Goal: Use online tool/utility: Utilize a website feature to perform a specific function

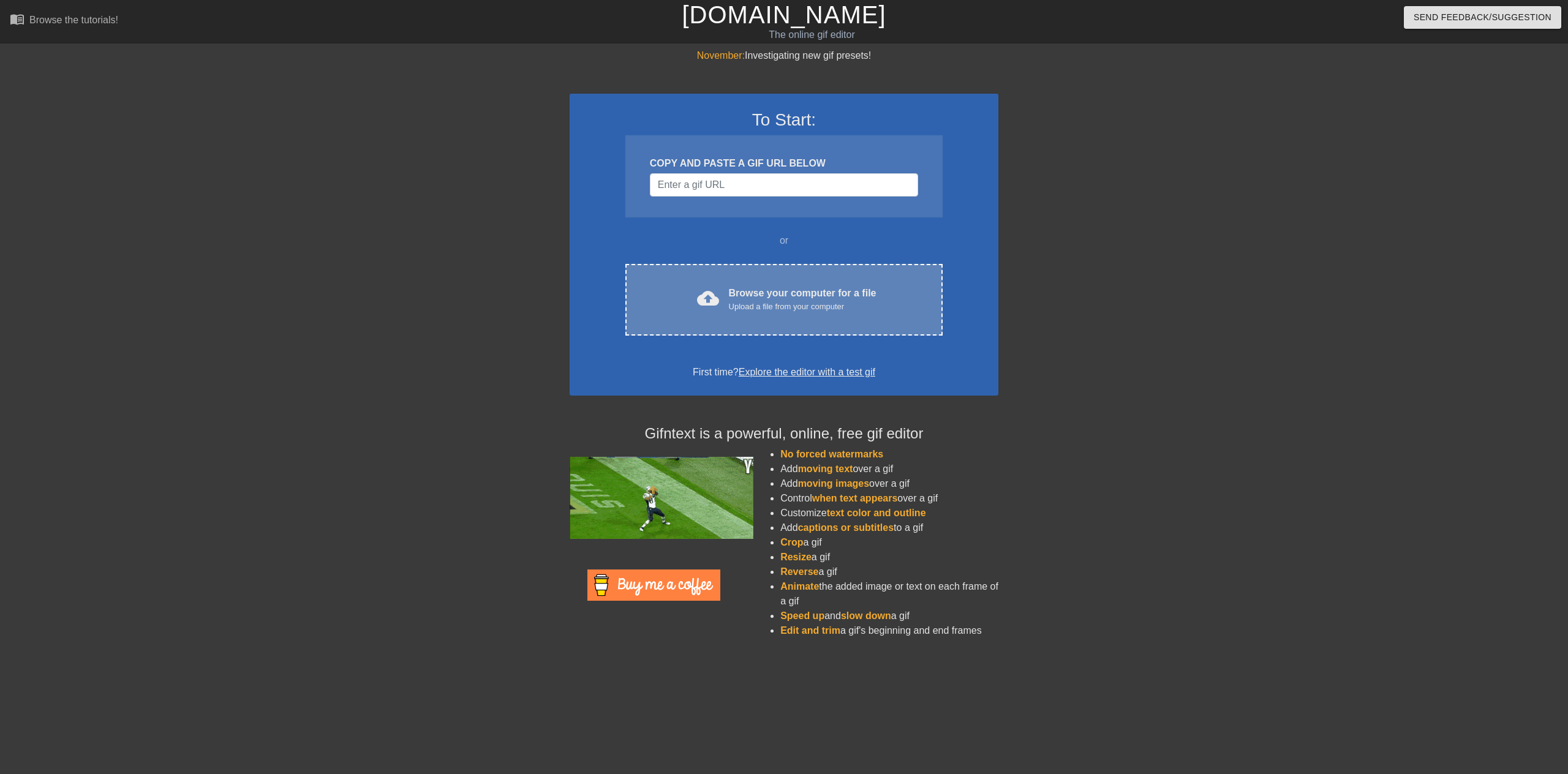
click at [783, 277] on div "cloud_upload Browse your computer for a file Upload a file from your computer C…" at bounding box center [784, 300] width 317 height 72
click at [780, 285] on div "cloud_upload Browse your computer for a file Upload a file from your computer C…" at bounding box center [784, 300] width 317 height 72
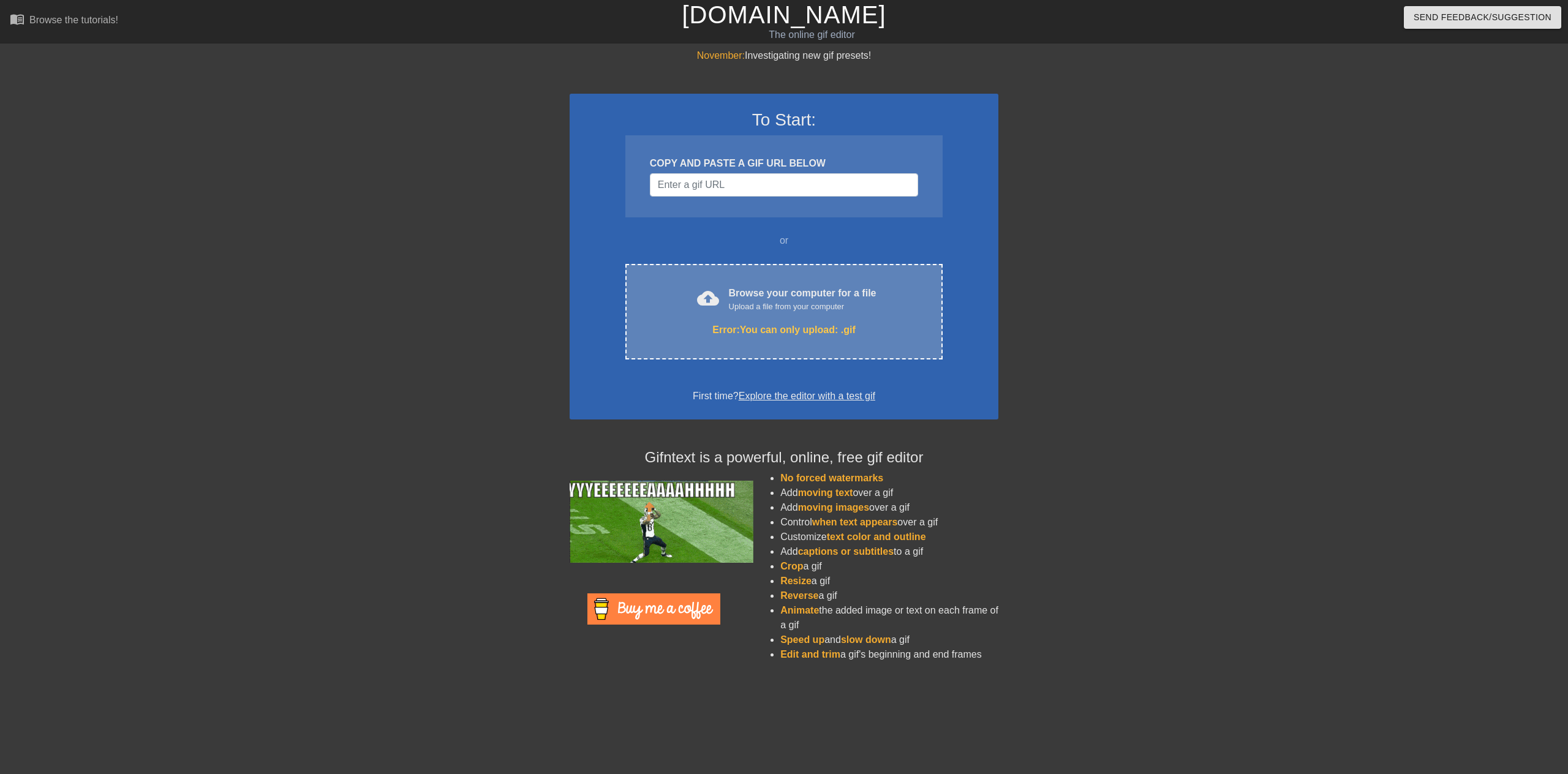
click at [786, 340] on div "cloud_upload Browse your computer for a file Upload a file from your computer E…" at bounding box center [784, 312] width 317 height 96
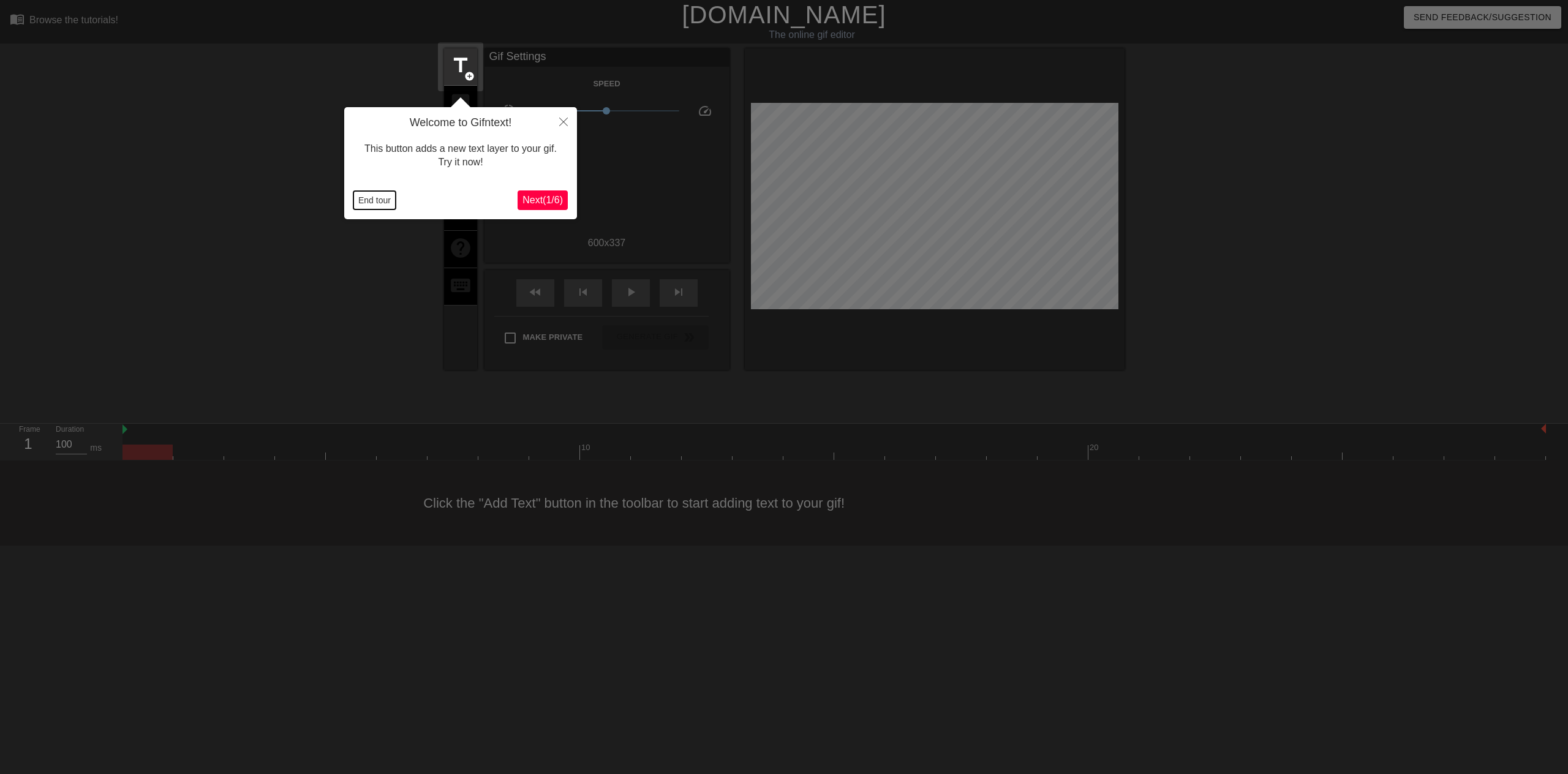
click at [372, 197] on button "End tour" at bounding box center [374, 200] width 42 height 18
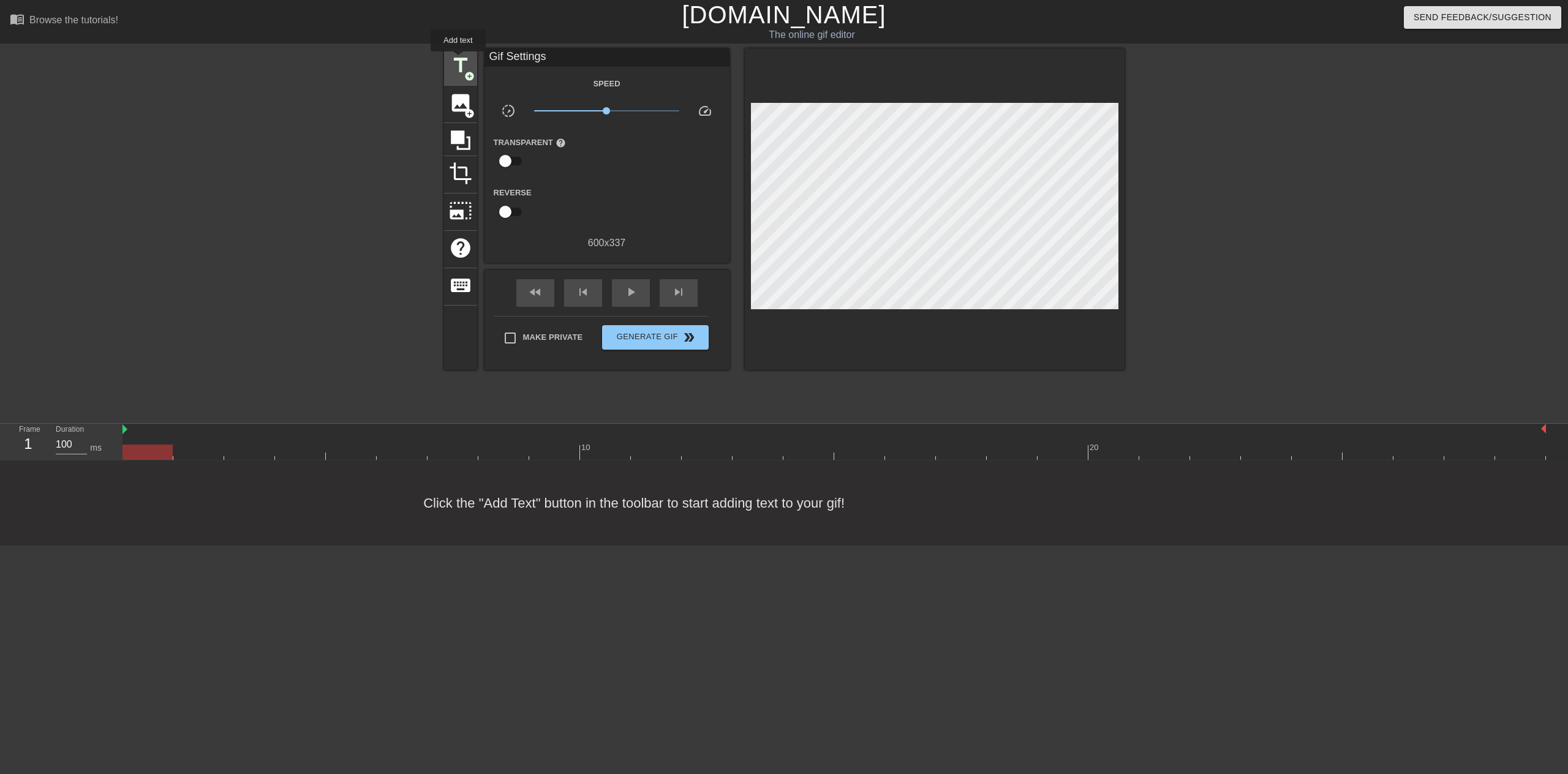
click at [458, 60] on span "title" at bounding box center [460, 66] width 23 height 23
click at [463, 96] on span "image" at bounding box center [460, 103] width 23 height 23
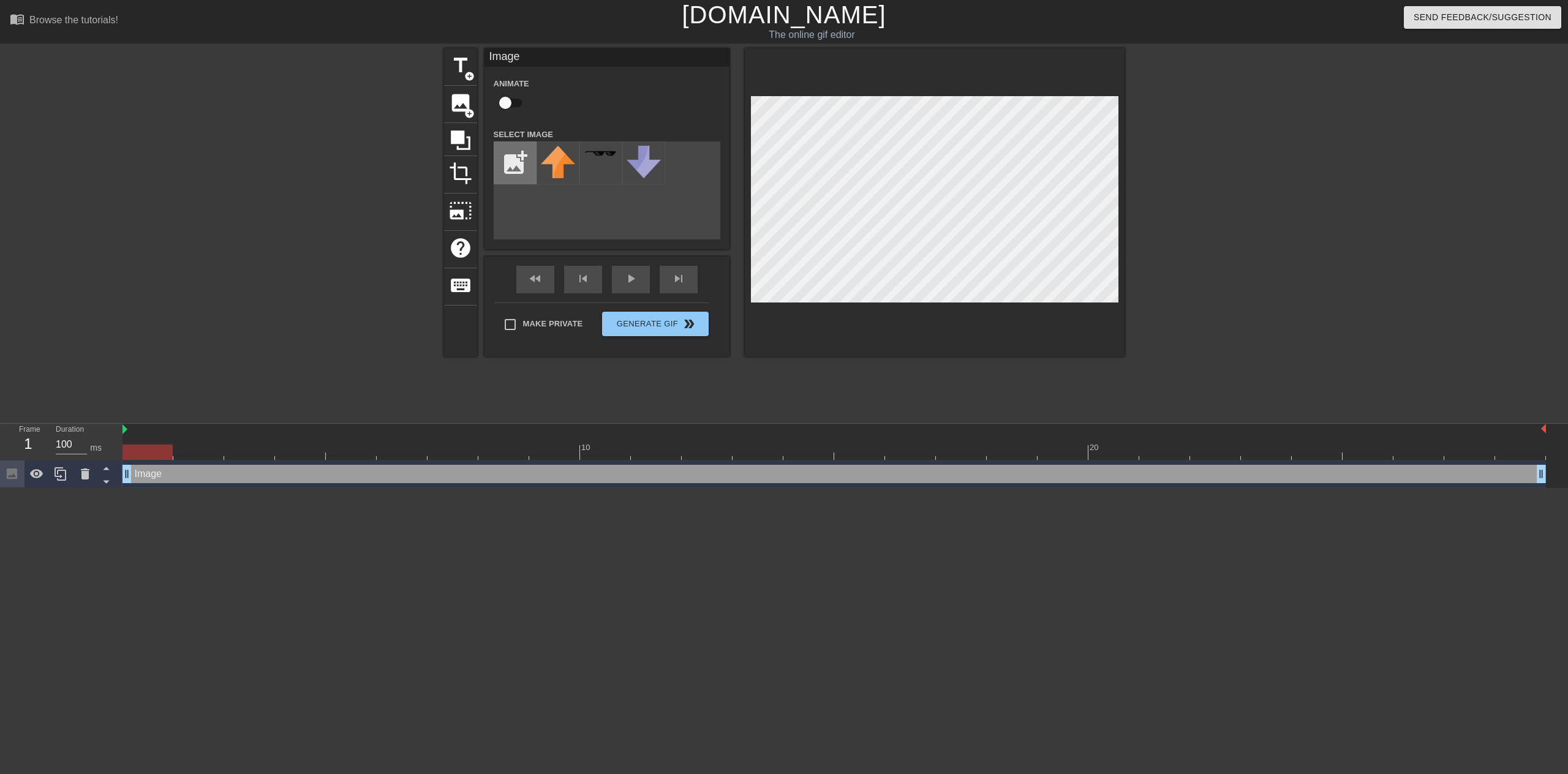
click at [512, 155] on input "file" at bounding box center [514, 163] width 41 height 41
type input "C:\fakepath\morganfreemantrue.jpg"
click at [553, 167] on img at bounding box center [558, 163] width 35 height 35
drag, startPoint x: 1538, startPoint y: 476, endPoint x: 1525, endPoint y: 474, distance: 13.2
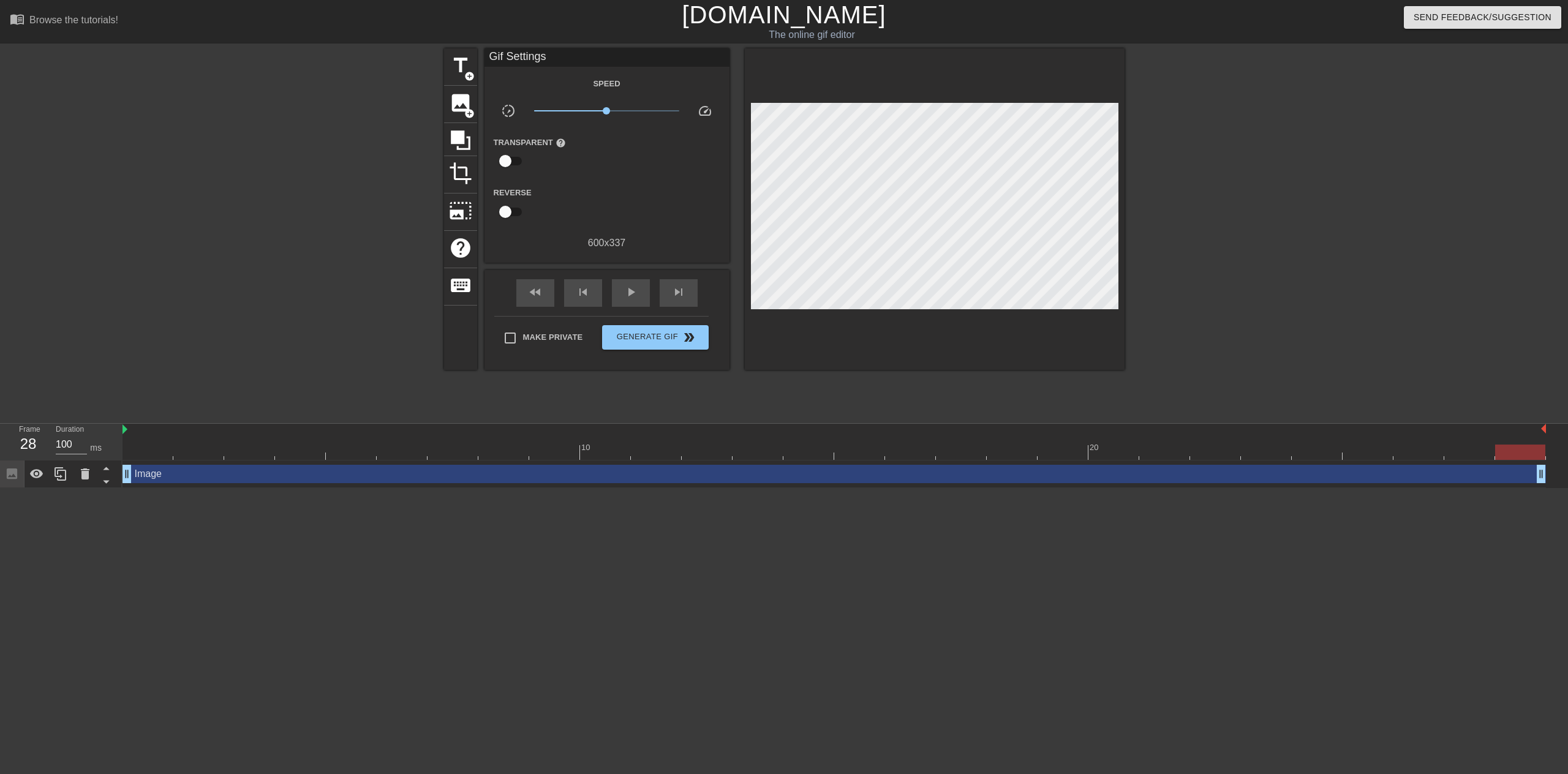
drag, startPoint x: 1538, startPoint y: 461, endPoint x: 1508, endPoint y: 455, distance: 30.6
click at [1508, 455] on div "10 20 Image drag_handle drag_handle" at bounding box center [845, 455] width 1445 height 64
click at [156, 455] on div at bounding box center [834, 452] width 1423 height 16
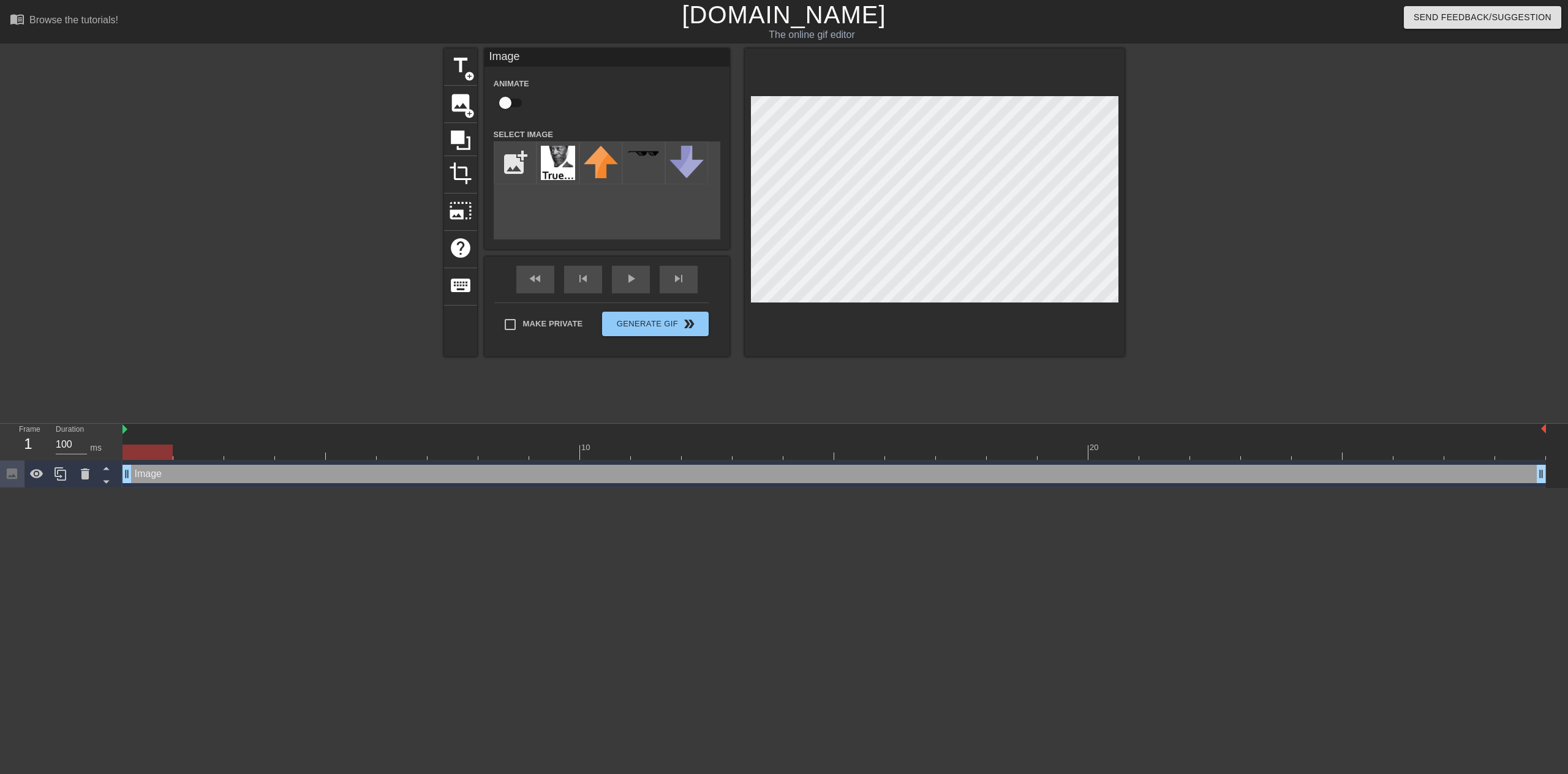
click at [182, 476] on div "Image drag_handle drag_handle" at bounding box center [834, 474] width 1423 height 18
drag, startPoint x: 158, startPoint y: 450, endPoint x: 177, endPoint y: 454, distance: 19.4
click at [173, 449] on div at bounding box center [148, 452] width 50 height 16
drag, startPoint x: 198, startPoint y: 448, endPoint x: 606, endPoint y: 450, distance: 408.0
click at [606, 450] on div at bounding box center [605, 452] width 50 height 16
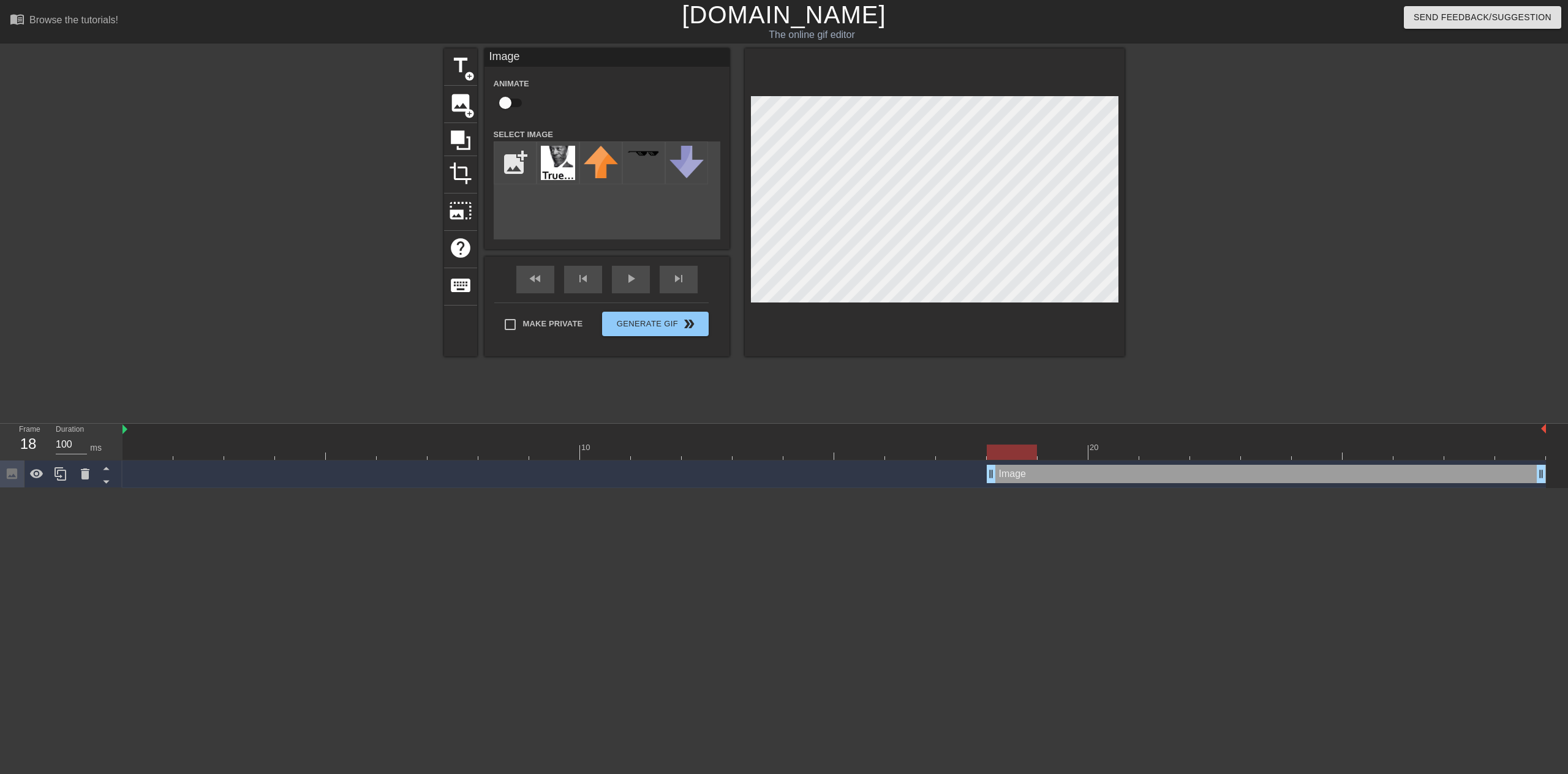
drag, startPoint x: 127, startPoint y: 477, endPoint x: 709, endPoint y: 466, distance: 582.1
click at [1003, 488] on html "menu_book Browse the tutorials! [DOMAIN_NAME] The online gif editor Send Feedba…" at bounding box center [784, 244] width 1568 height 488
drag, startPoint x: 1007, startPoint y: 455, endPoint x: 644, endPoint y: 447, distance: 363.1
click at [644, 447] on div at bounding box center [656, 452] width 50 height 16
click at [614, 451] on div at bounding box center [834, 452] width 1423 height 16
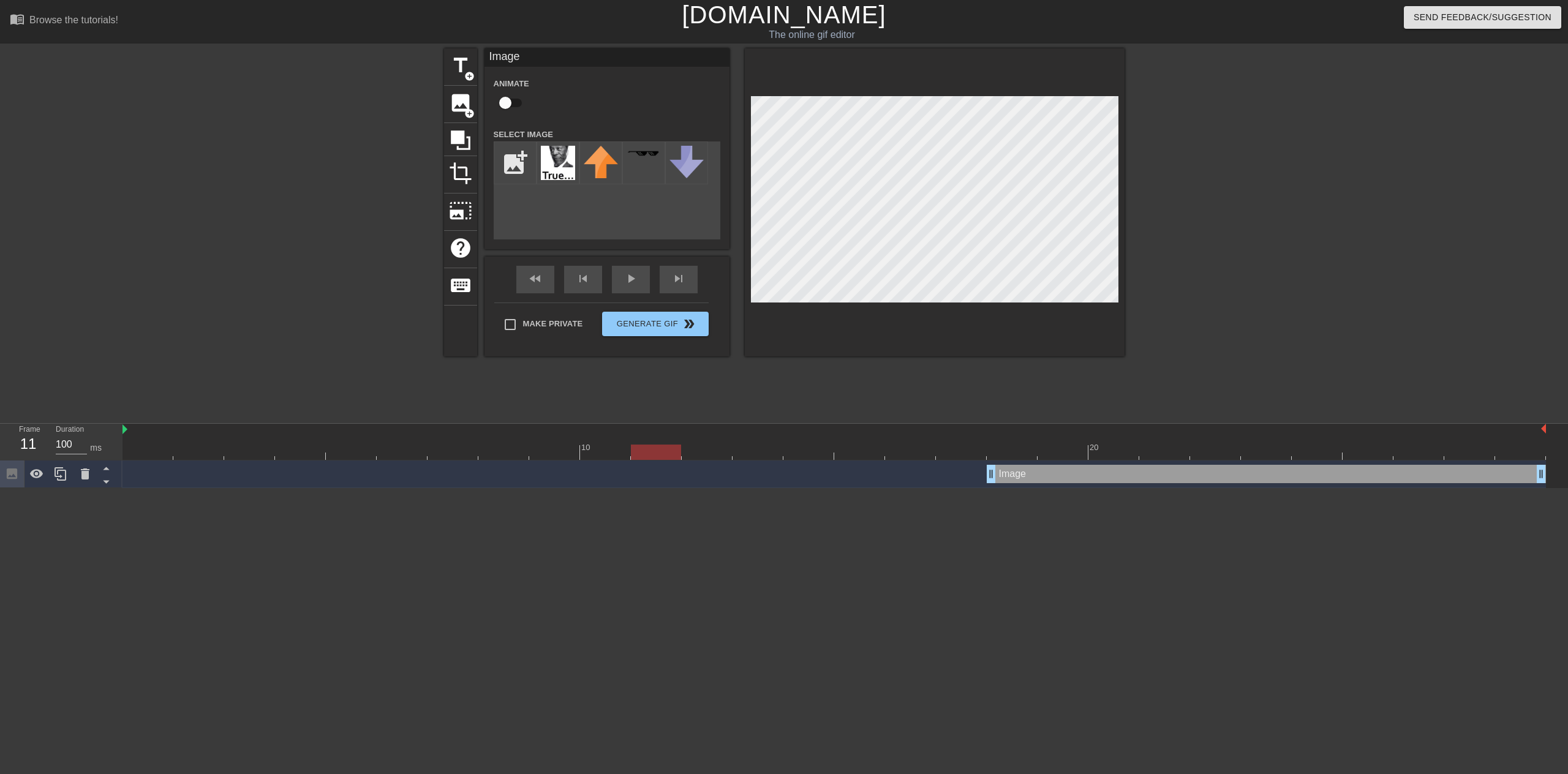
click at [652, 447] on div at bounding box center [834, 452] width 1423 height 16
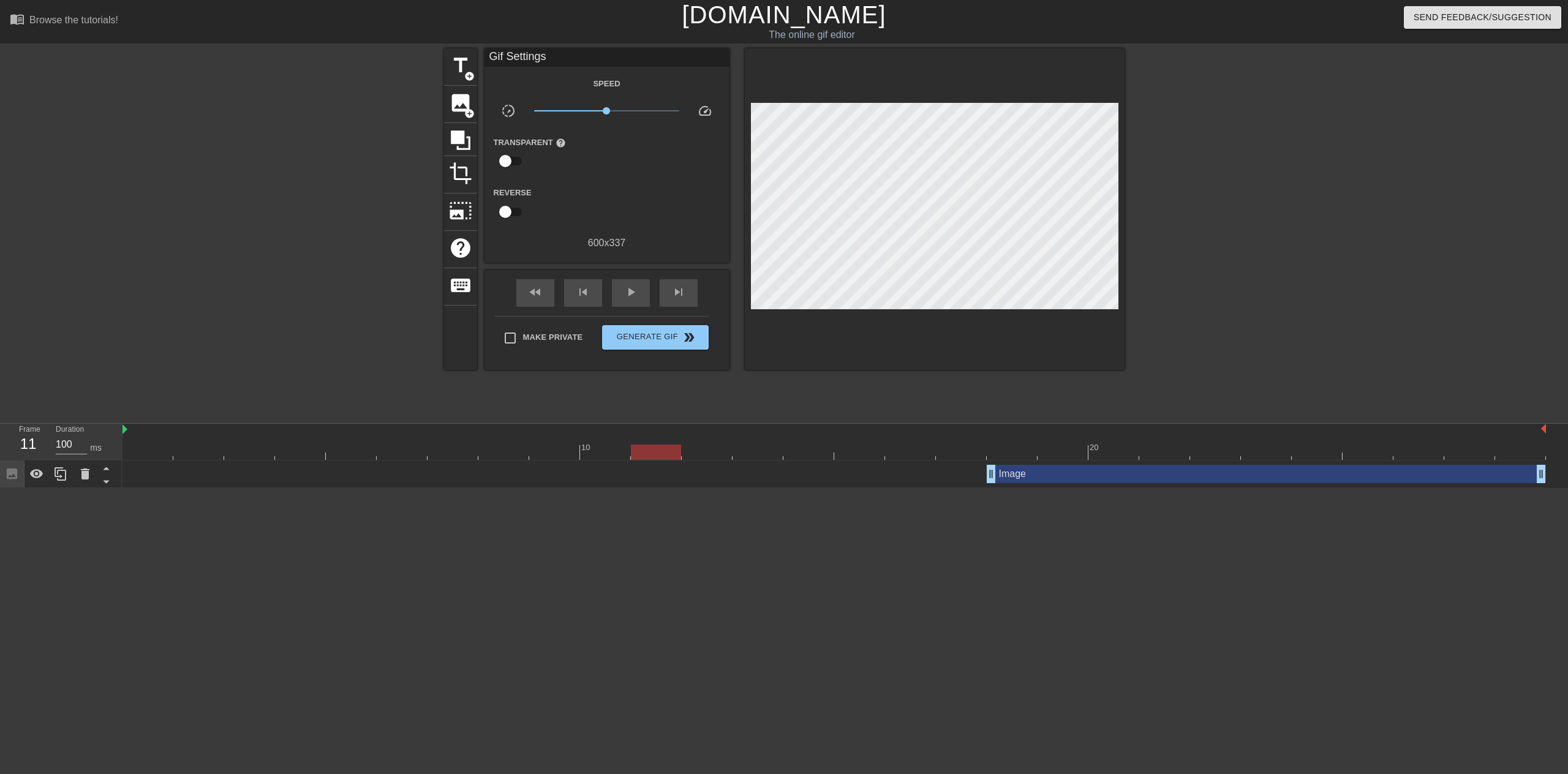
click at [655, 455] on div at bounding box center [656, 452] width 50 height 16
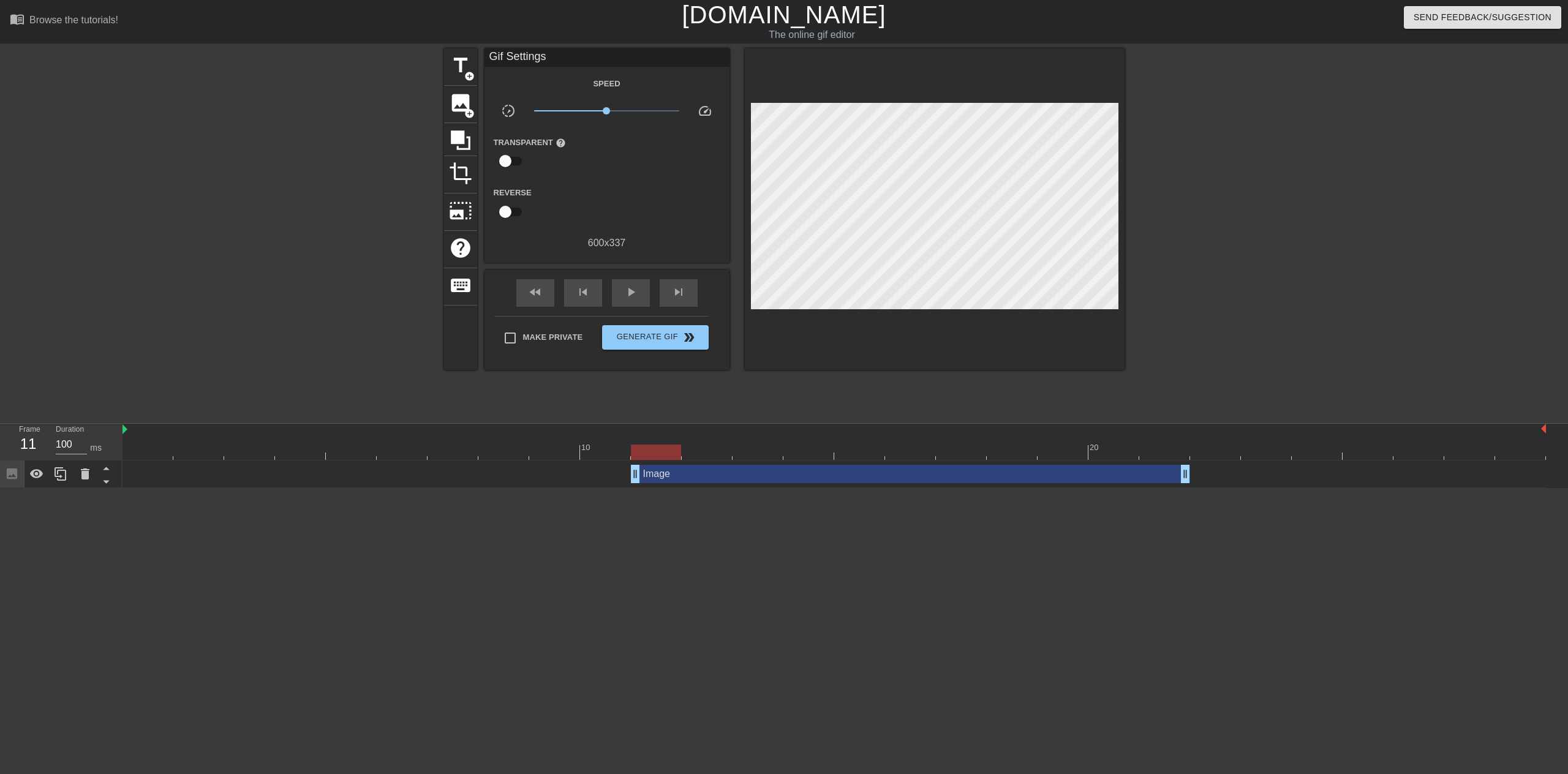
drag, startPoint x: 1035, startPoint y: 476, endPoint x: 678, endPoint y: 472, distance: 357.0
click at [678, 472] on div "Image drag_handle drag_handle" at bounding box center [910, 474] width 559 height 18
click at [667, 446] on div at bounding box center [656, 452] width 50 height 16
click at [627, 456] on div at bounding box center [834, 452] width 1423 height 16
click at [680, 453] on div at bounding box center [834, 452] width 1423 height 16
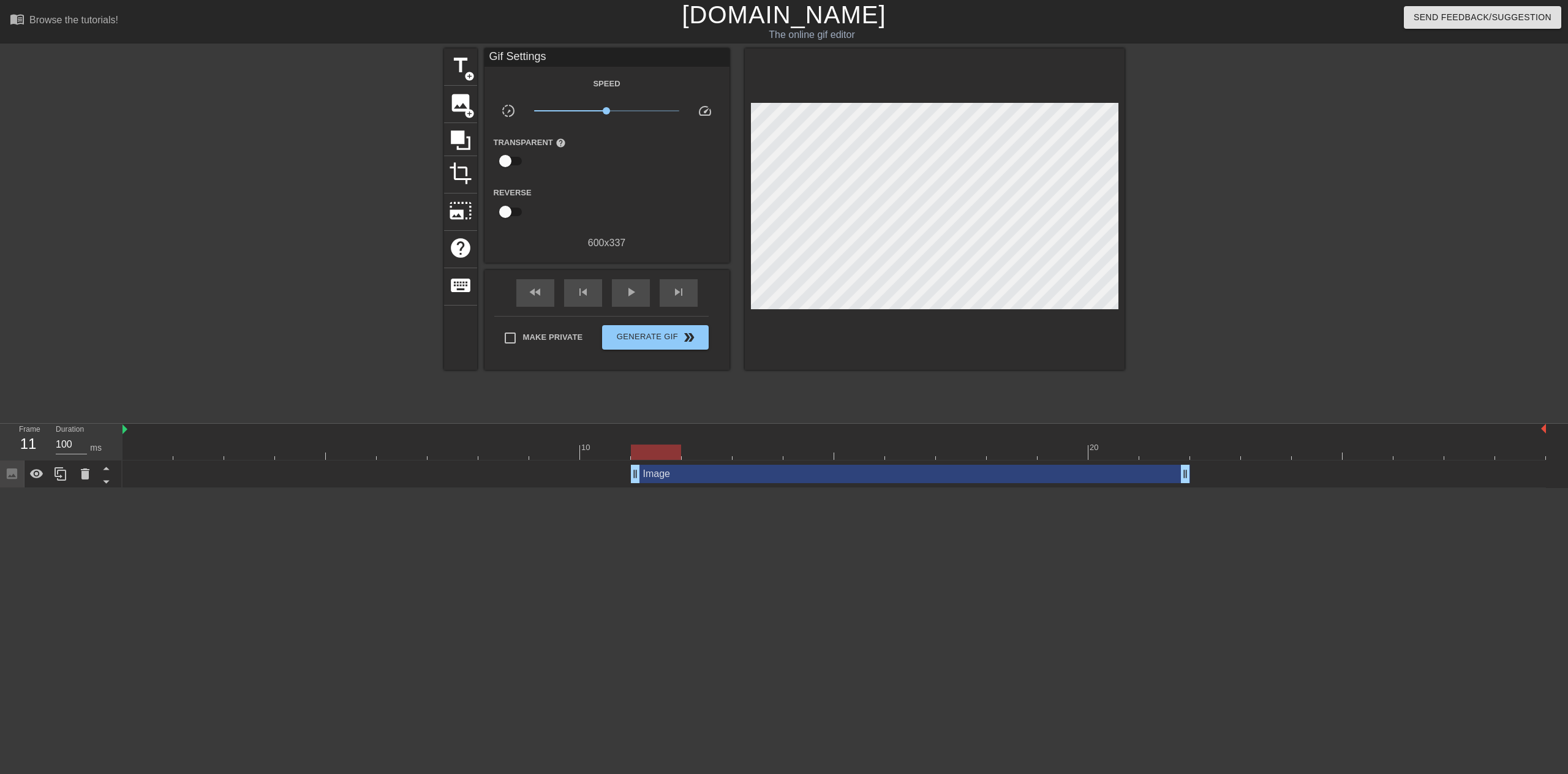
click at [611, 455] on div at bounding box center [834, 452] width 1423 height 16
click at [658, 450] on div at bounding box center [834, 452] width 1423 height 16
click at [714, 449] on div at bounding box center [834, 452] width 1423 height 16
click at [768, 449] on div at bounding box center [834, 452] width 1423 height 16
click at [703, 453] on div at bounding box center [834, 452] width 1423 height 16
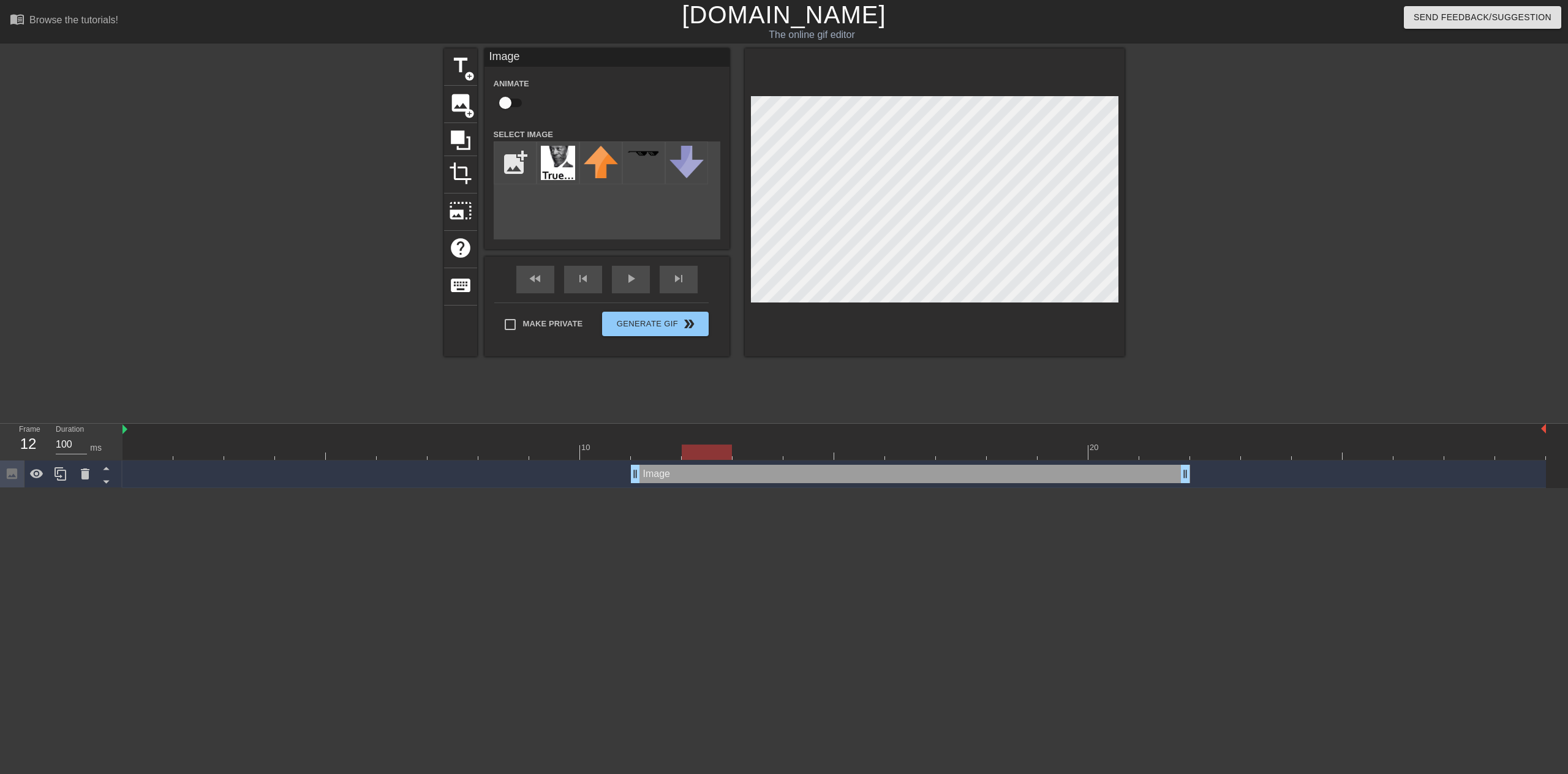
click at [751, 445] on div at bounding box center [834, 452] width 1423 height 16
click at [665, 447] on div at bounding box center [834, 452] width 1423 height 16
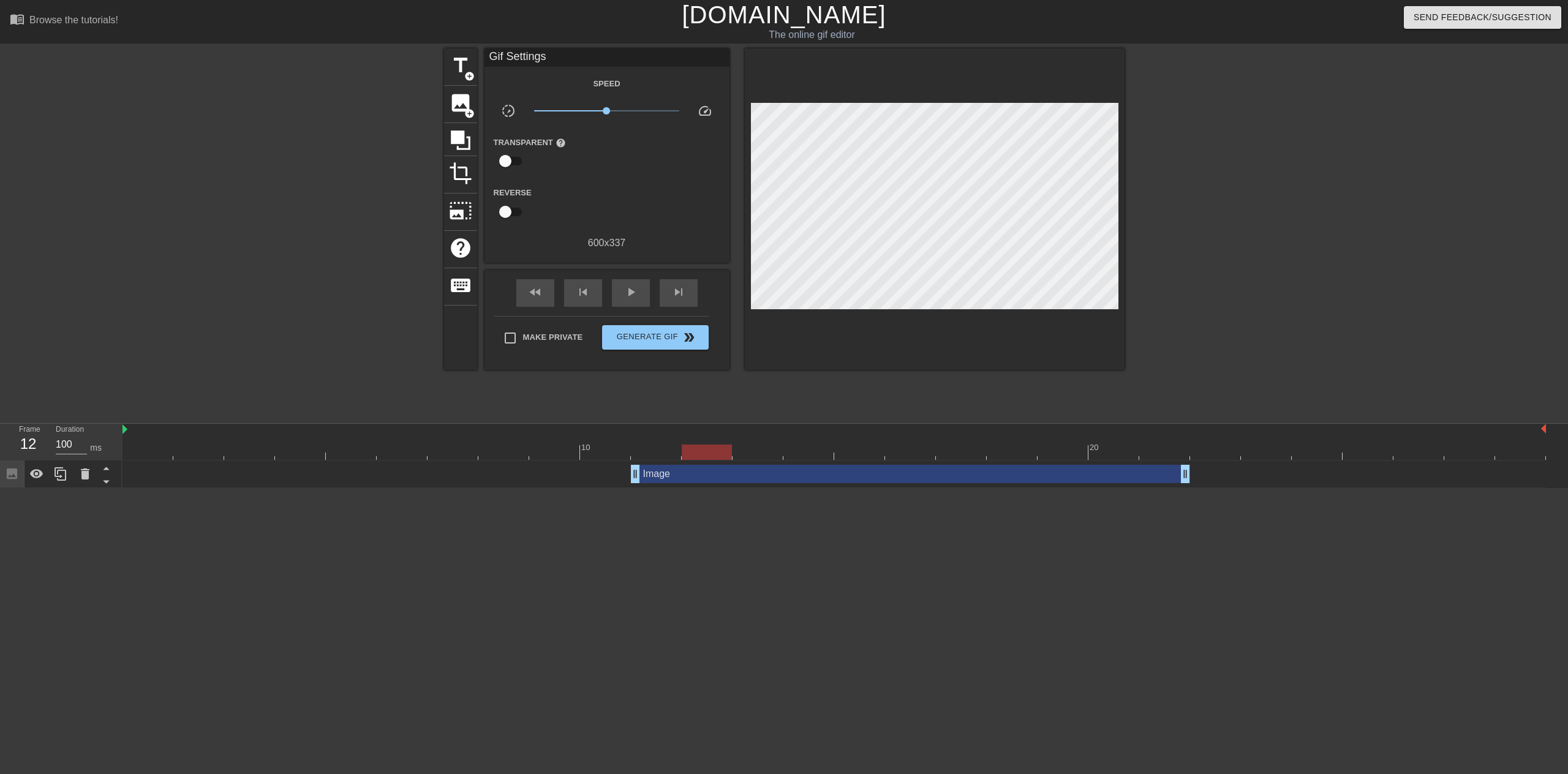
click at [711, 450] on div at bounding box center [834, 452] width 1423 height 16
click at [659, 452] on div at bounding box center [834, 452] width 1423 height 16
click at [709, 449] on div at bounding box center [834, 452] width 1423 height 16
click at [752, 449] on div at bounding box center [834, 452] width 1423 height 16
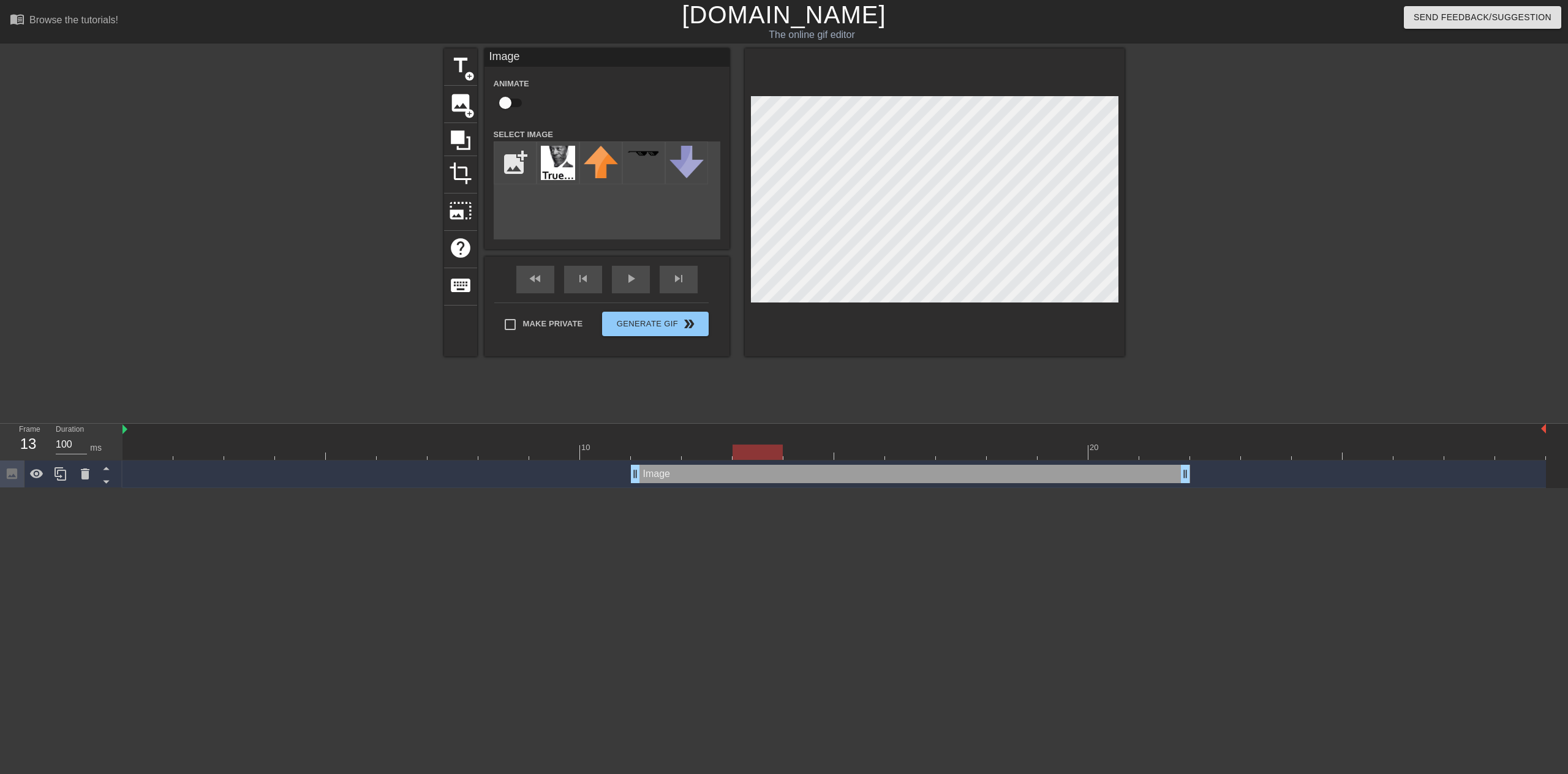
click at [806, 446] on div at bounding box center [834, 452] width 1423 height 16
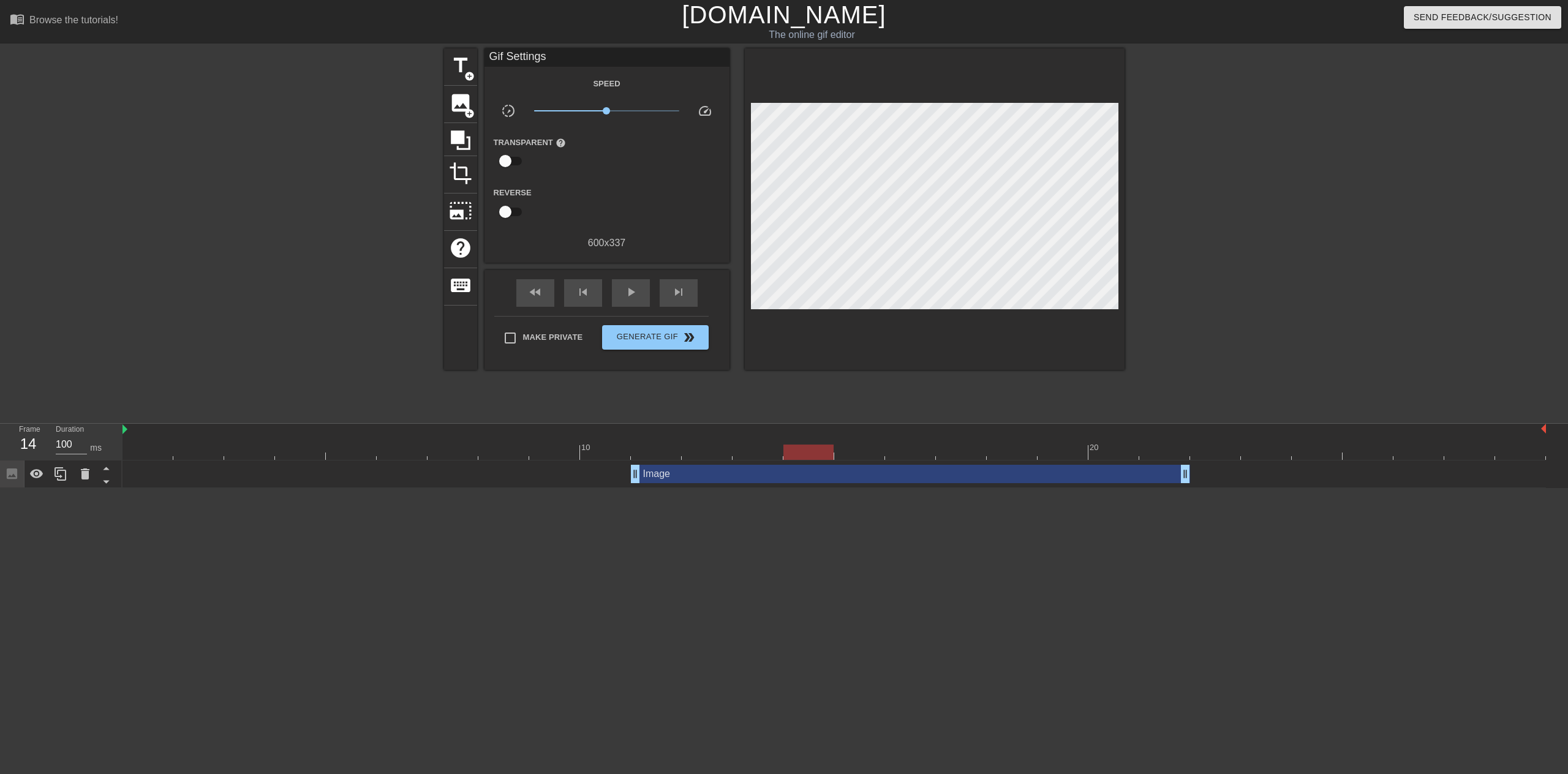
click at [808, 449] on div at bounding box center [808, 452] width 50 height 16
click at [754, 447] on div at bounding box center [834, 452] width 1423 height 16
click at [812, 442] on div at bounding box center [808, 443] width 51 height 16
click at [762, 439] on div at bounding box center [758, 443] width 51 height 16
click at [723, 436] on div at bounding box center [707, 443] width 51 height 16
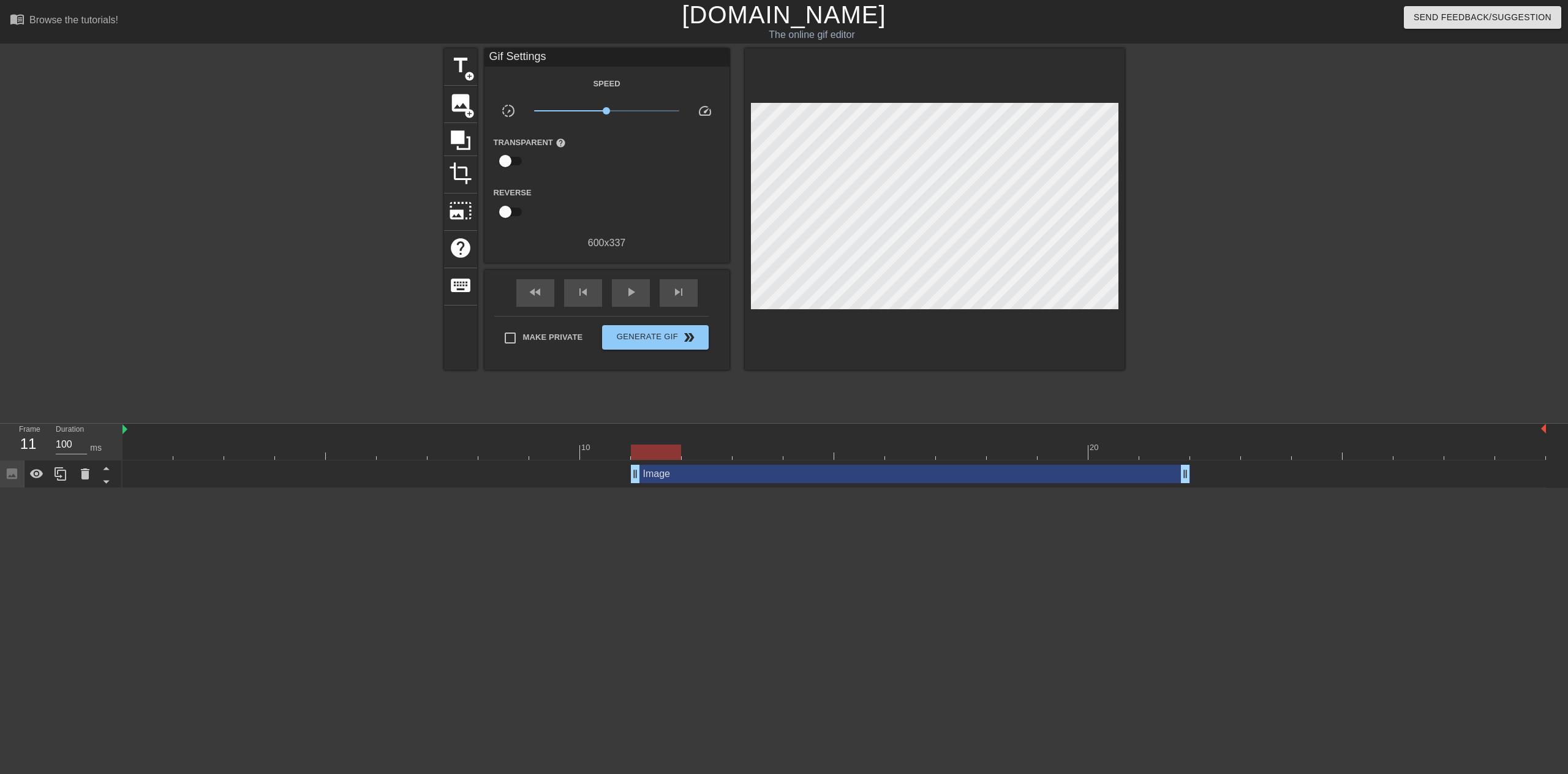
click at [680, 437] on div at bounding box center [656, 443] width 51 height 16
click at [711, 436] on div at bounding box center [707, 443] width 51 height 16
click at [752, 440] on div at bounding box center [758, 443] width 51 height 16
click at [800, 441] on div at bounding box center [808, 443] width 51 height 16
click at [672, 438] on div at bounding box center [656, 443] width 51 height 16
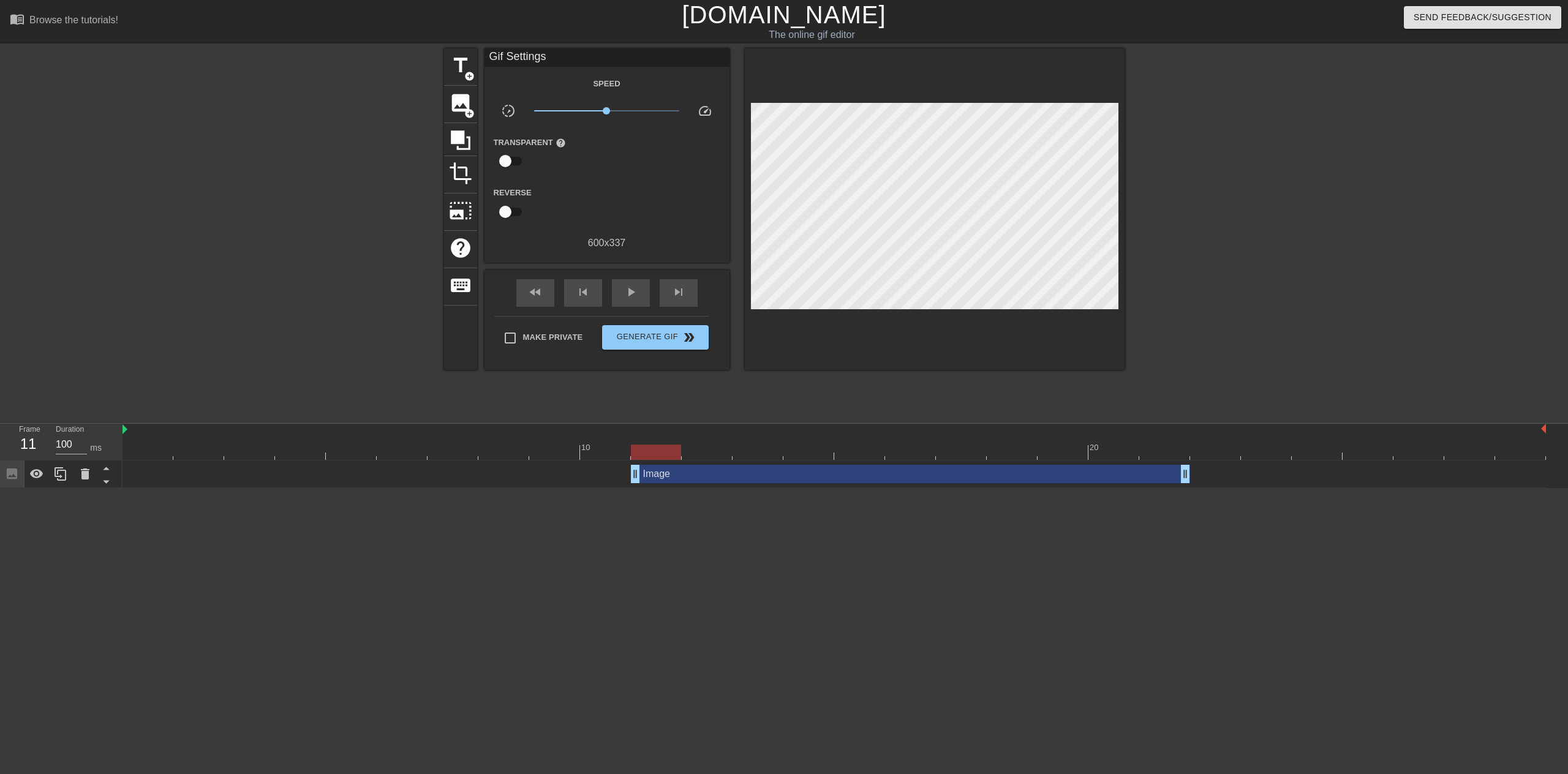
click at [672, 438] on div at bounding box center [656, 443] width 51 height 16
click at [861, 442] on div at bounding box center [859, 443] width 51 height 16
click at [651, 440] on div at bounding box center [656, 443] width 51 height 16
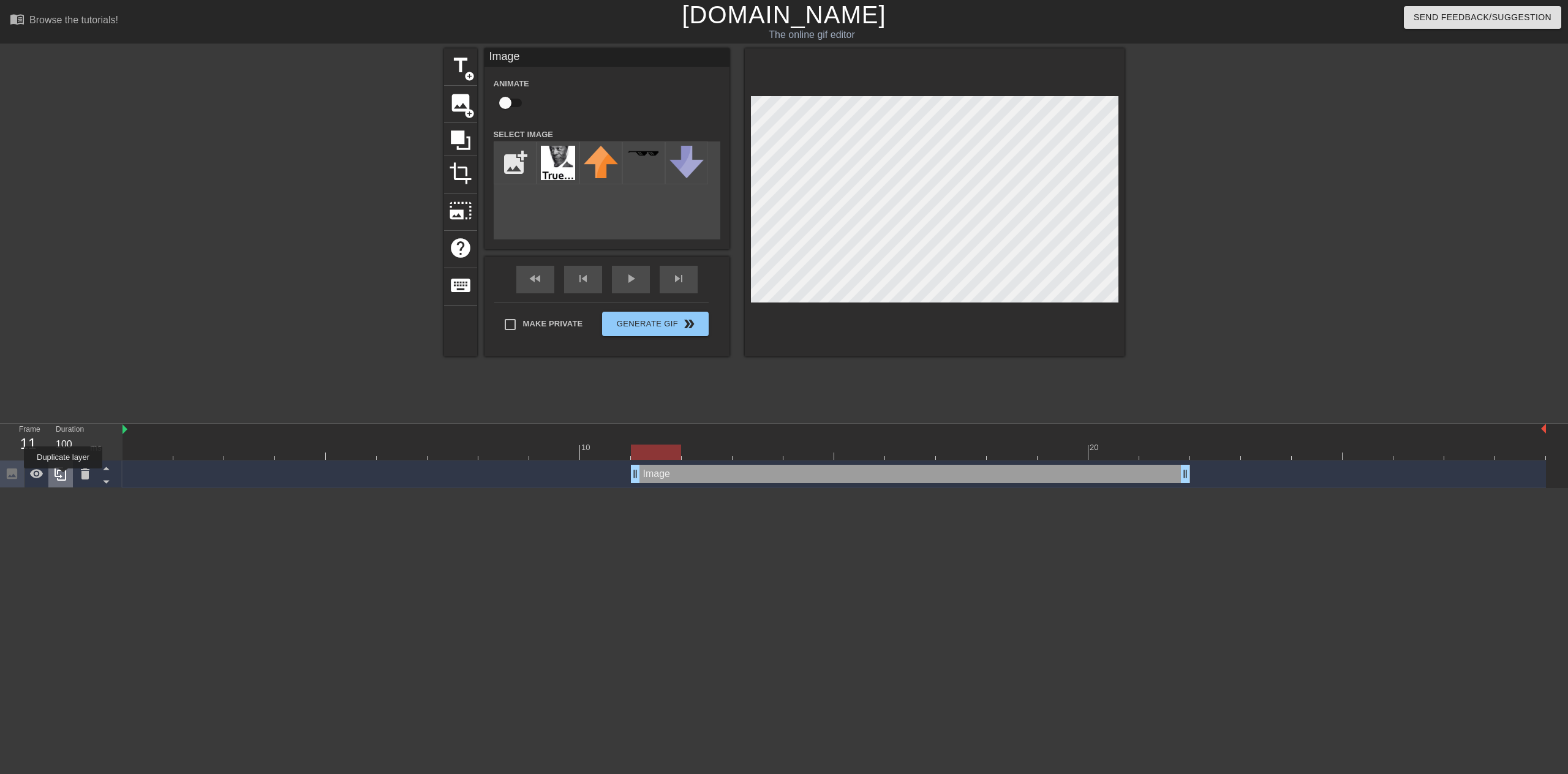
click at [63, 477] on icon at bounding box center [61, 474] width 15 height 15
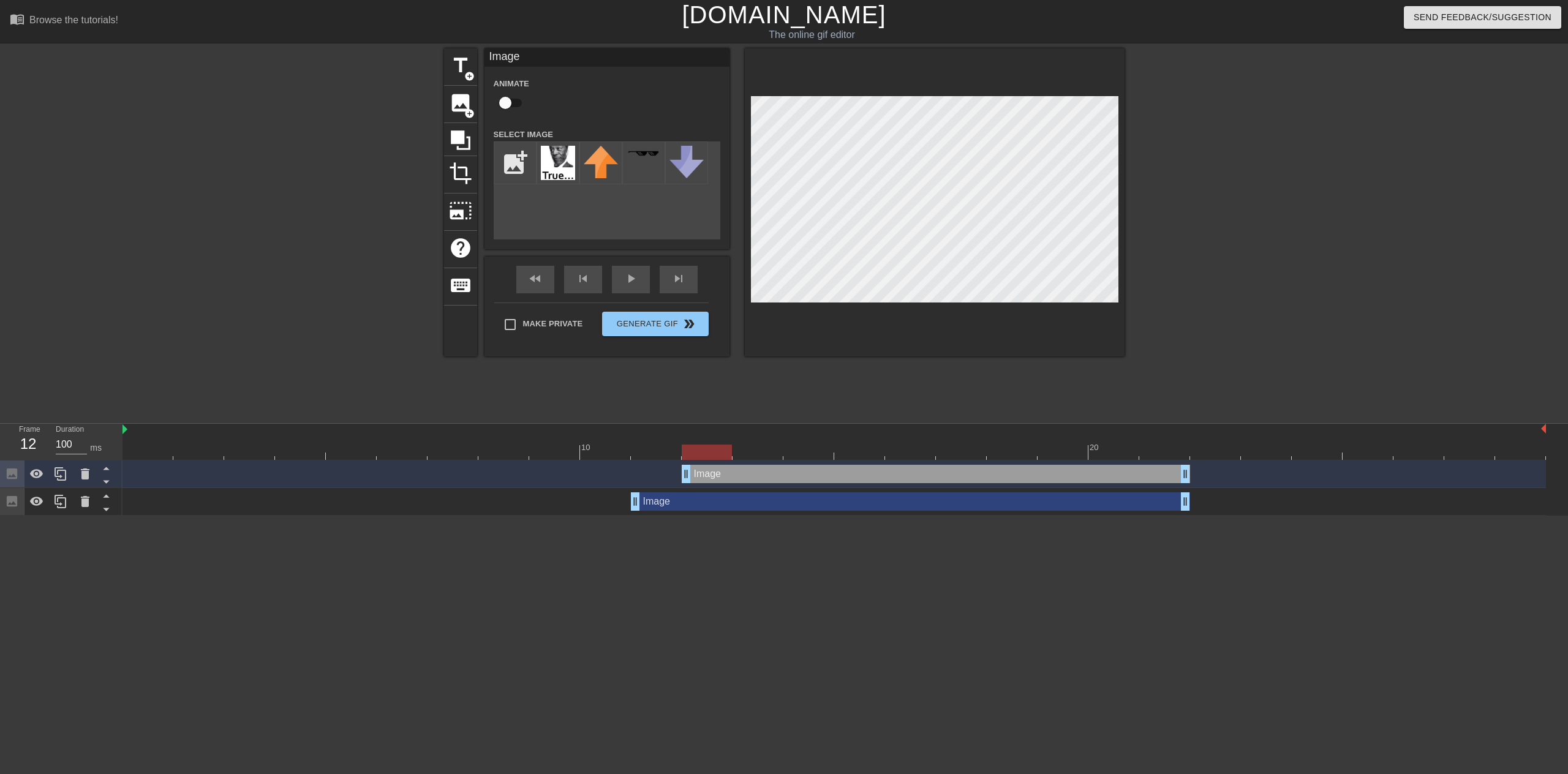
drag, startPoint x: 637, startPoint y: 476, endPoint x: 679, endPoint y: 474, distance: 42.0
click at [679, 474] on div "Image drag_handle drag_handle" at bounding box center [834, 474] width 1423 height 18
drag, startPoint x: 705, startPoint y: 455, endPoint x: 665, endPoint y: 455, distance: 40.0
click at [665, 455] on div at bounding box center [656, 452] width 50 height 16
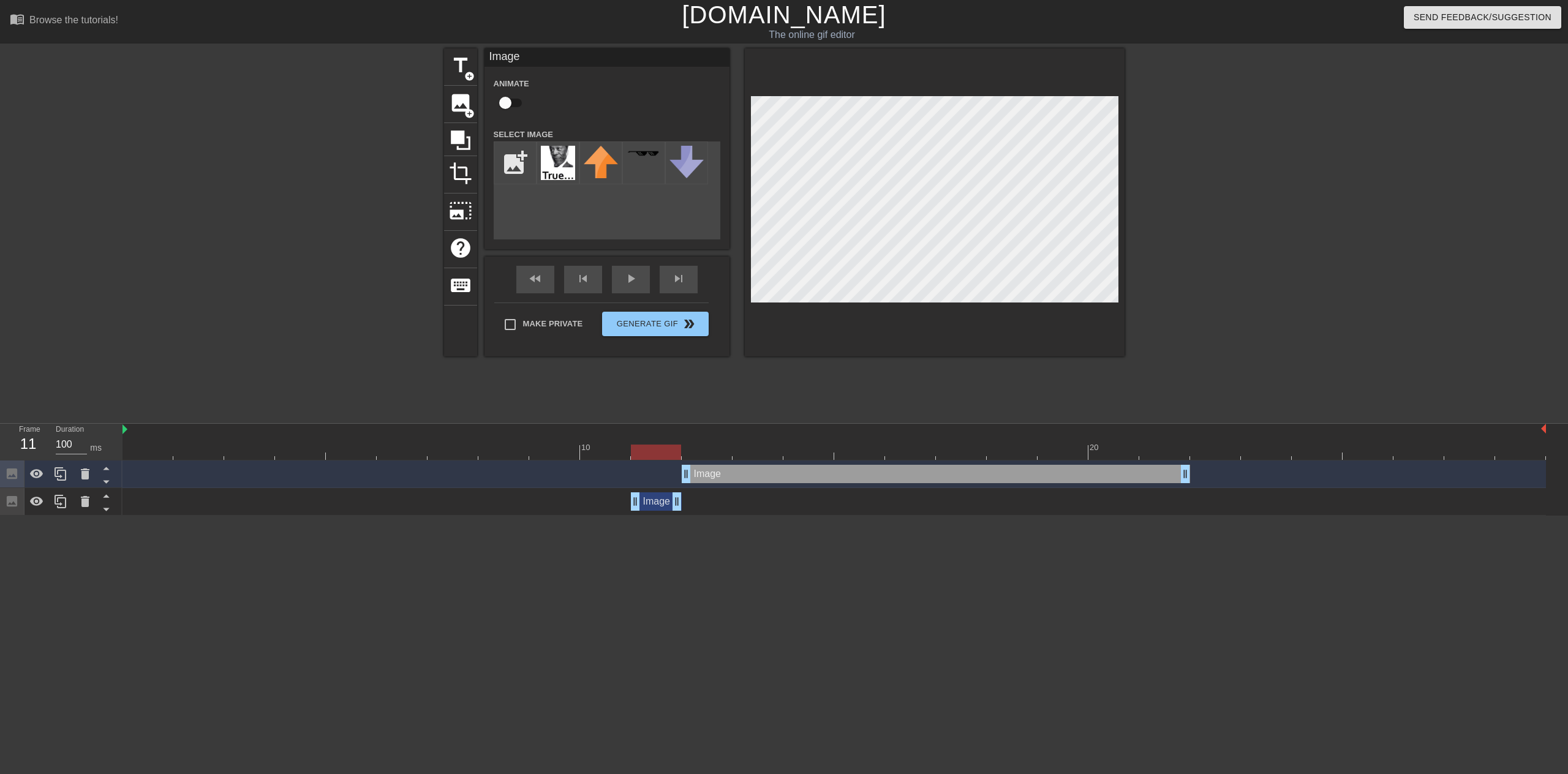
drag, startPoint x: 1186, startPoint y: 494, endPoint x: 682, endPoint y: 493, distance: 504.0
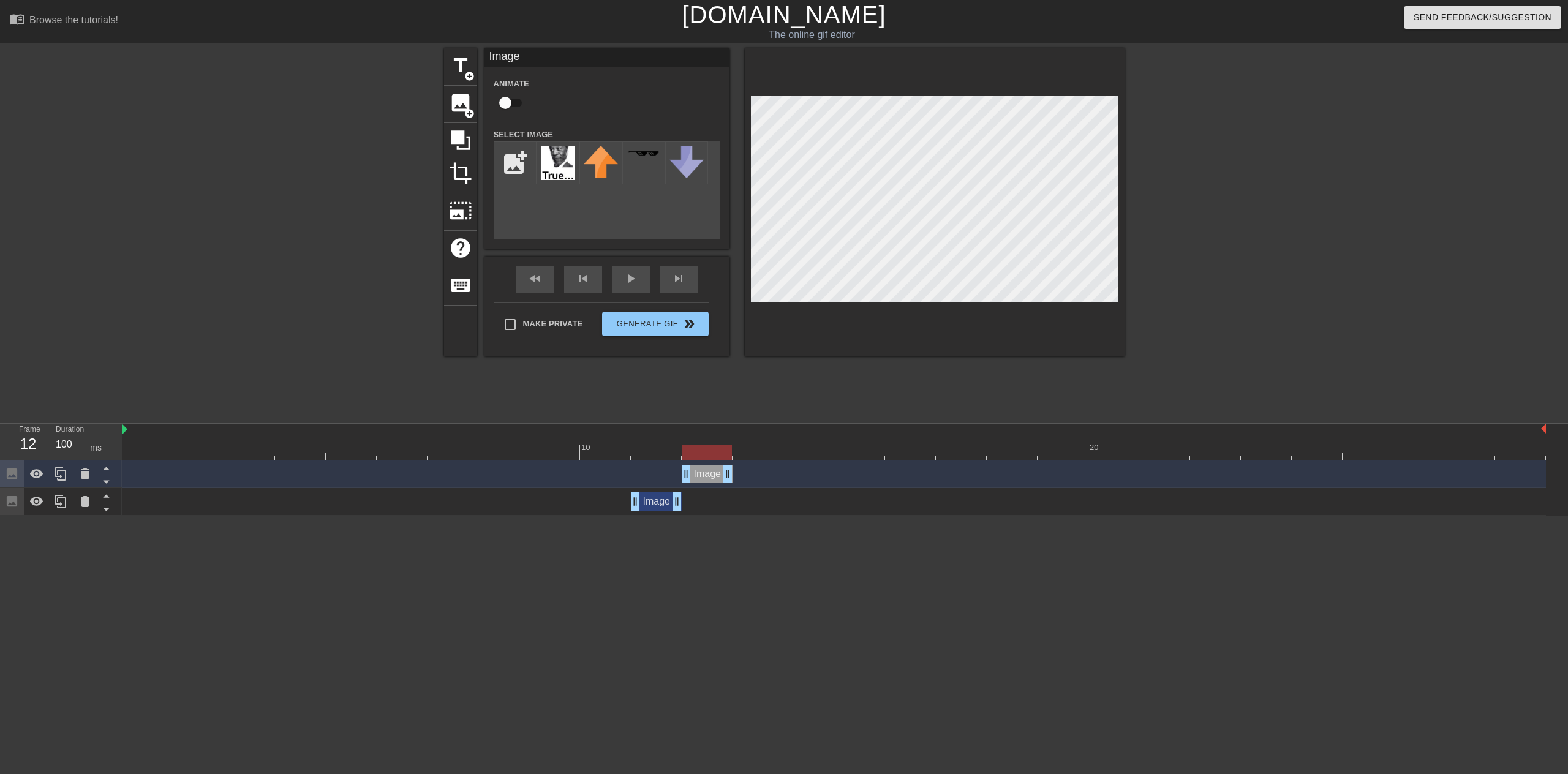
drag, startPoint x: 1185, startPoint y: 472, endPoint x: 733, endPoint y: 468, distance: 452.0
click at [733, 468] on div "Image drag_handle drag_handle" at bounding box center [834, 474] width 1423 height 18
click at [706, 474] on div "Image drag_handle drag_handle" at bounding box center [707, 474] width 51 height 18
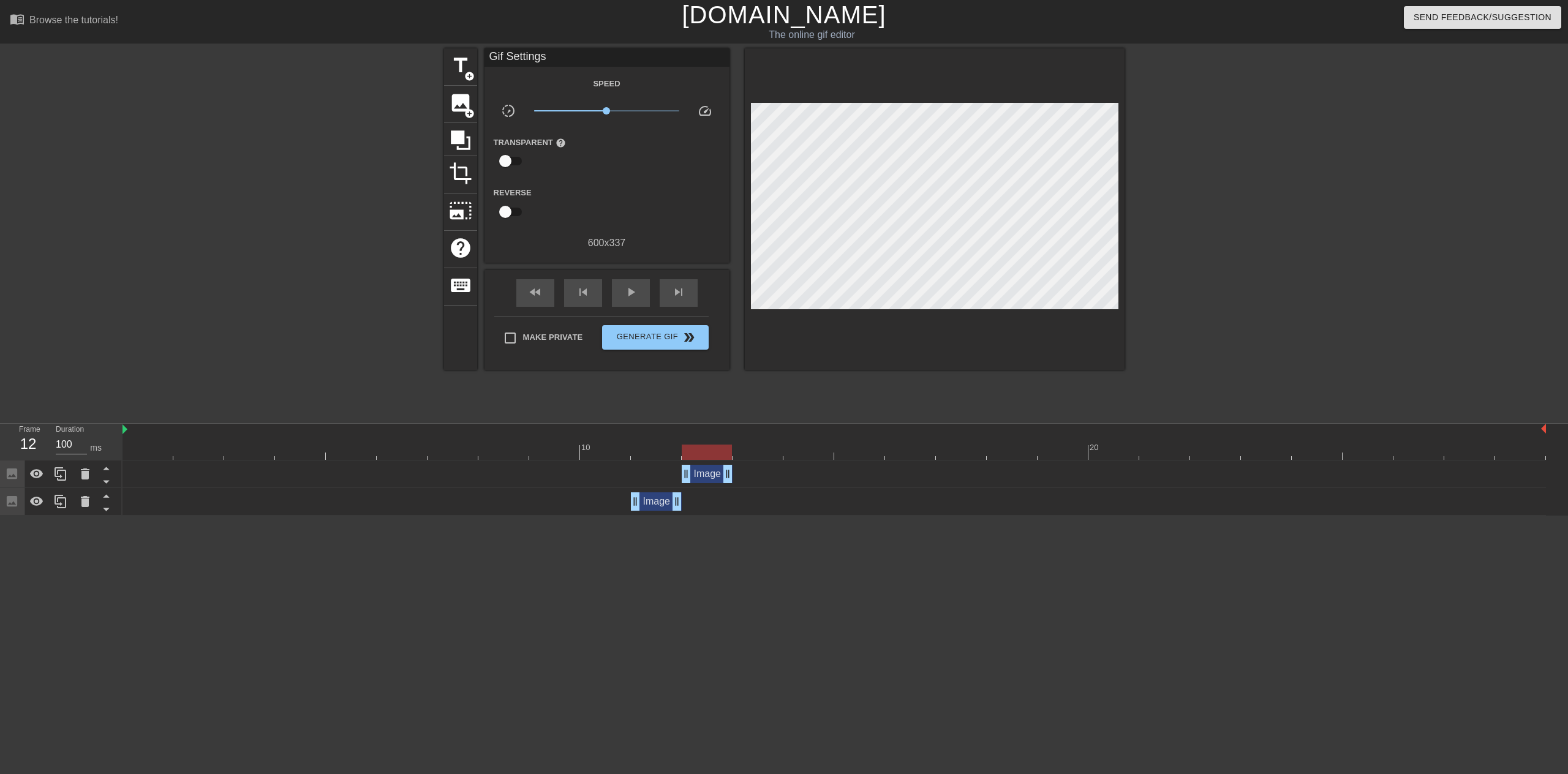
click at [665, 475] on div "Image drag_handle drag_handle" at bounding box center [834, 474] width 1423 height 18
click at [657, 510] on div "Image drag_handle drag_handle" at bounding box center [656, 502] width 51 height 18
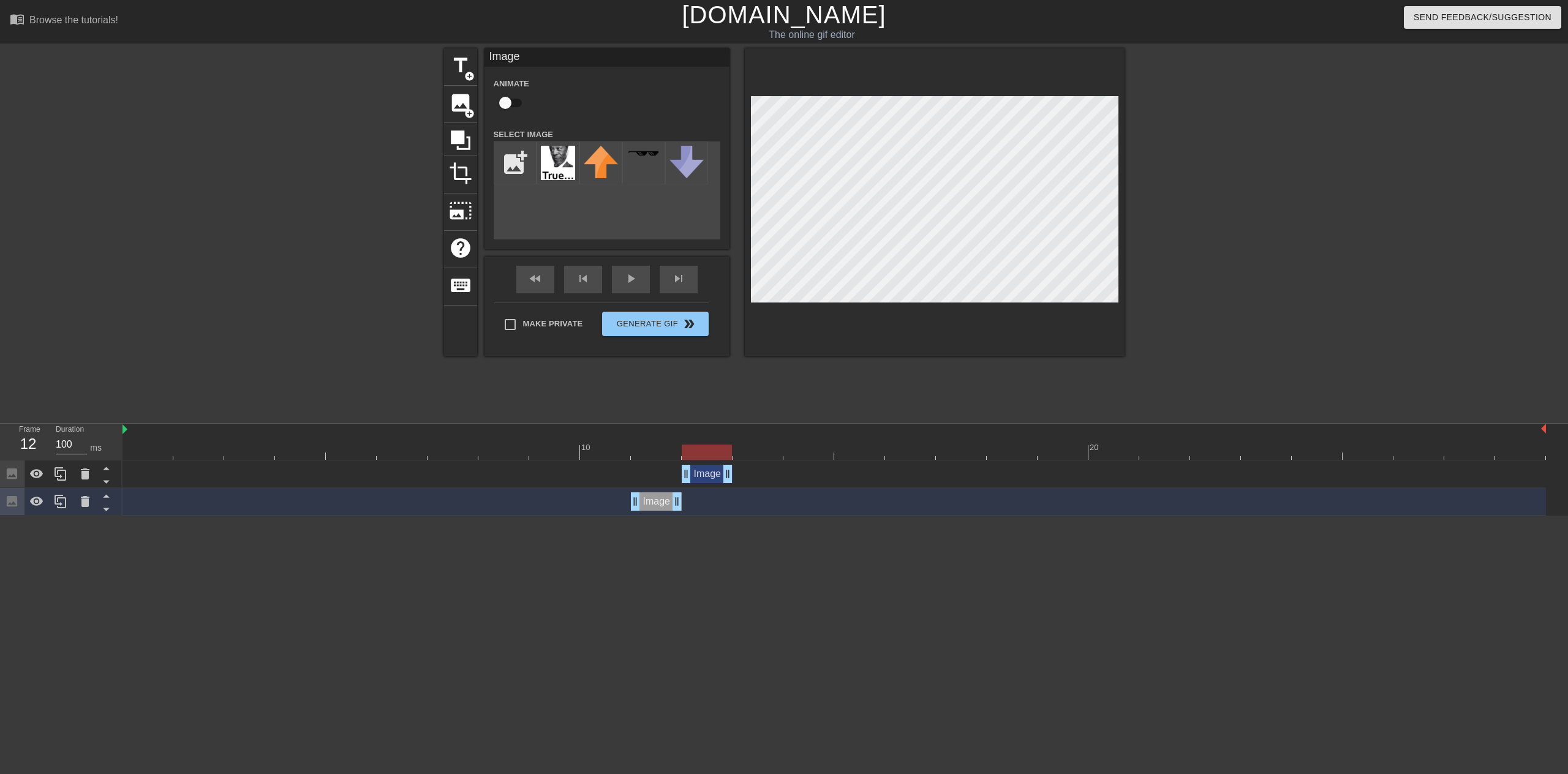
click at [657, 449] on div at bounding box center [834, 452] width 1423 height 16
click at [705, 450] on div at bounding box center [834, 452] width 1423 height 16
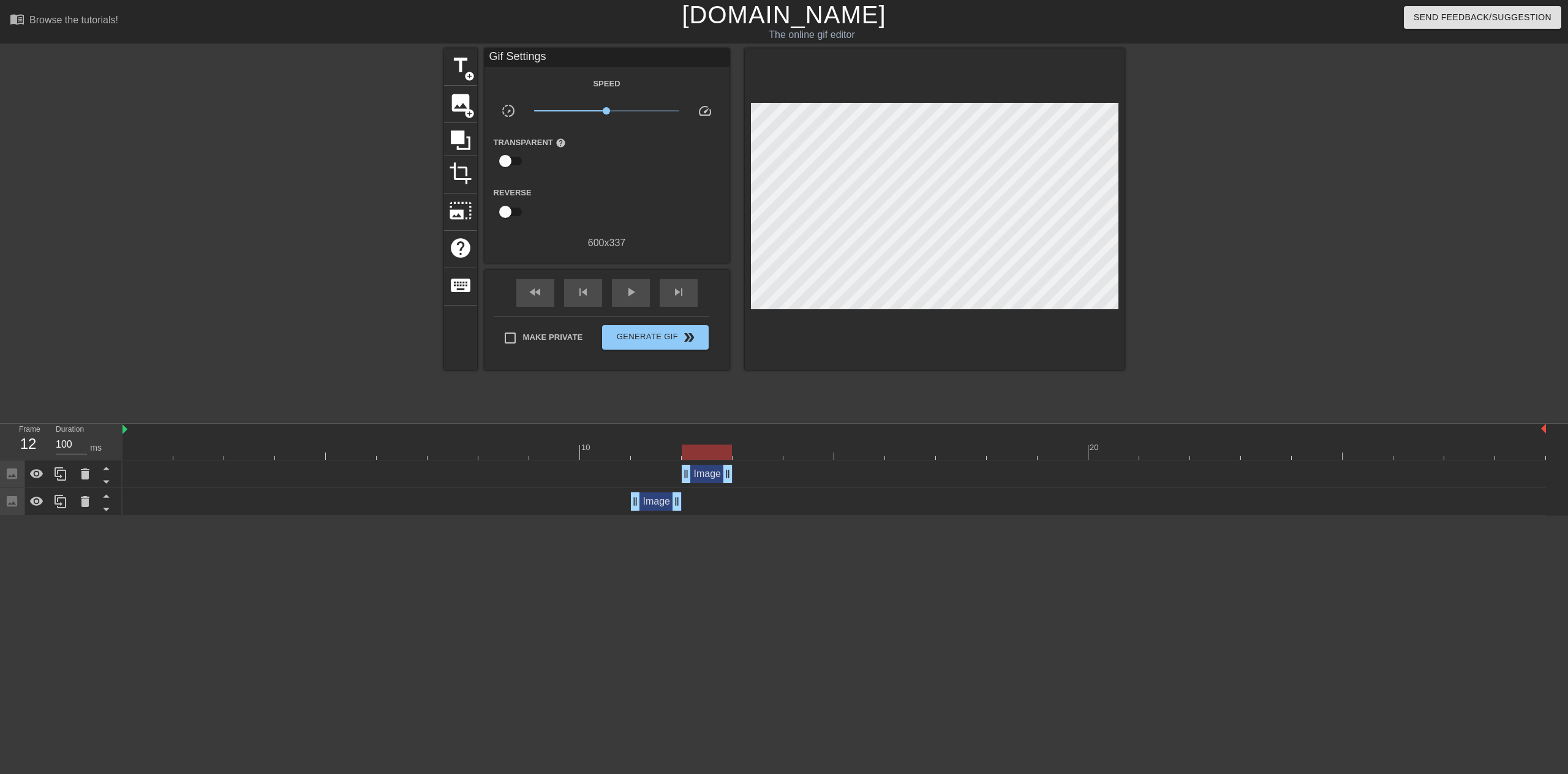
click at [913, 403] on div "title add_circle image add_circle crop photo_size_select_large help keyboard Gi…" at bounding box center [784, 232] width 680 height 367
click at [659, 445] on div at bounding box center [834, 452] width 1423 height 16
click at [718, 447] on div at bounding box center [834, 452] width 1423 height 16
click at [643, 453] on div at bounding box center [834, 452] width 1423 height 16
click at [716, 447] on div at bounding box center [834, 452] width 1423 height 16
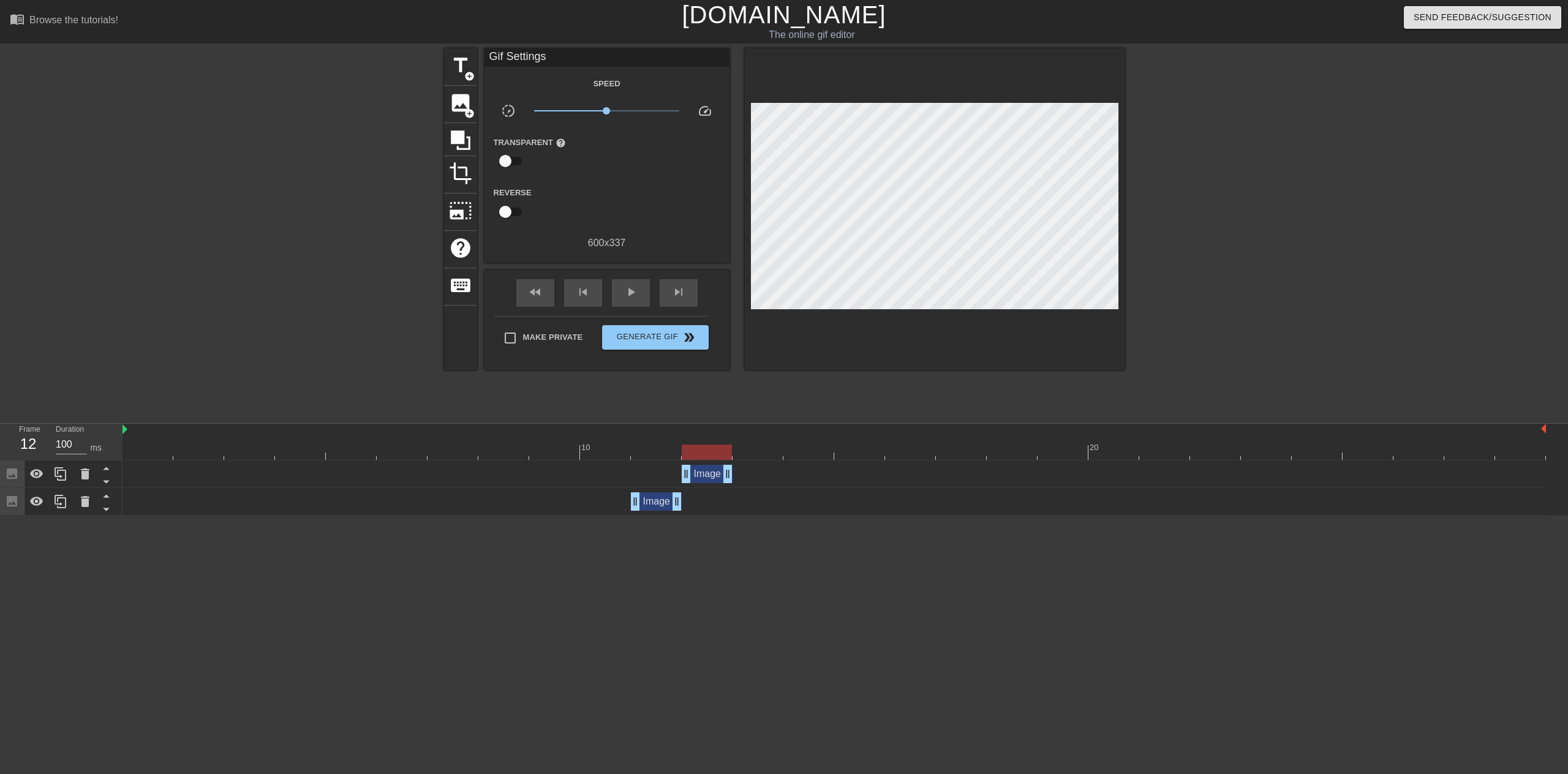
click at [630, 453] on div at bounding box center [834, 452] width 1423 height 16
click at [679, 442] on div at bounding box center [656, 443] width 51 height 16
click at [716, 437] on div at bounding box center [707, 443] width 51 height 16
click at [760, 439] on div at bounding box center [758, 443] width 51 height 16
click at [62, 478] on icon at bounding box center [61, 474] width 15 height 15
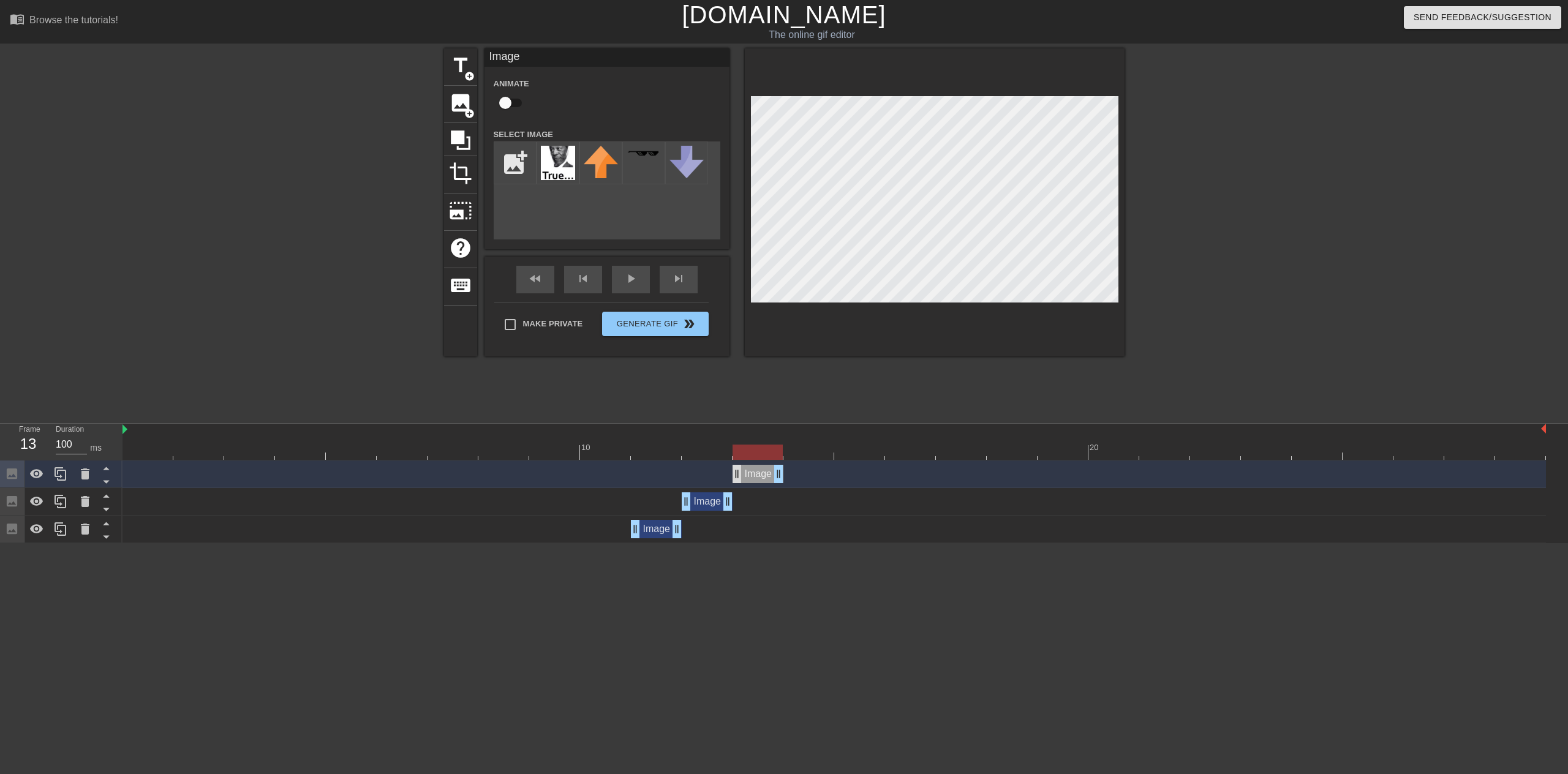
drag, startPoint x: 703, startPoint y: 479, endPoint x: 737, endPoint y: 475, distance: 34.2
click at [737, 475] on div "Image drag_handle drag_handle" at bounding box center [758, 474] width 51 height 18
click at [675, 424] on div at bounding box center [834, 430] width 1423 height 12
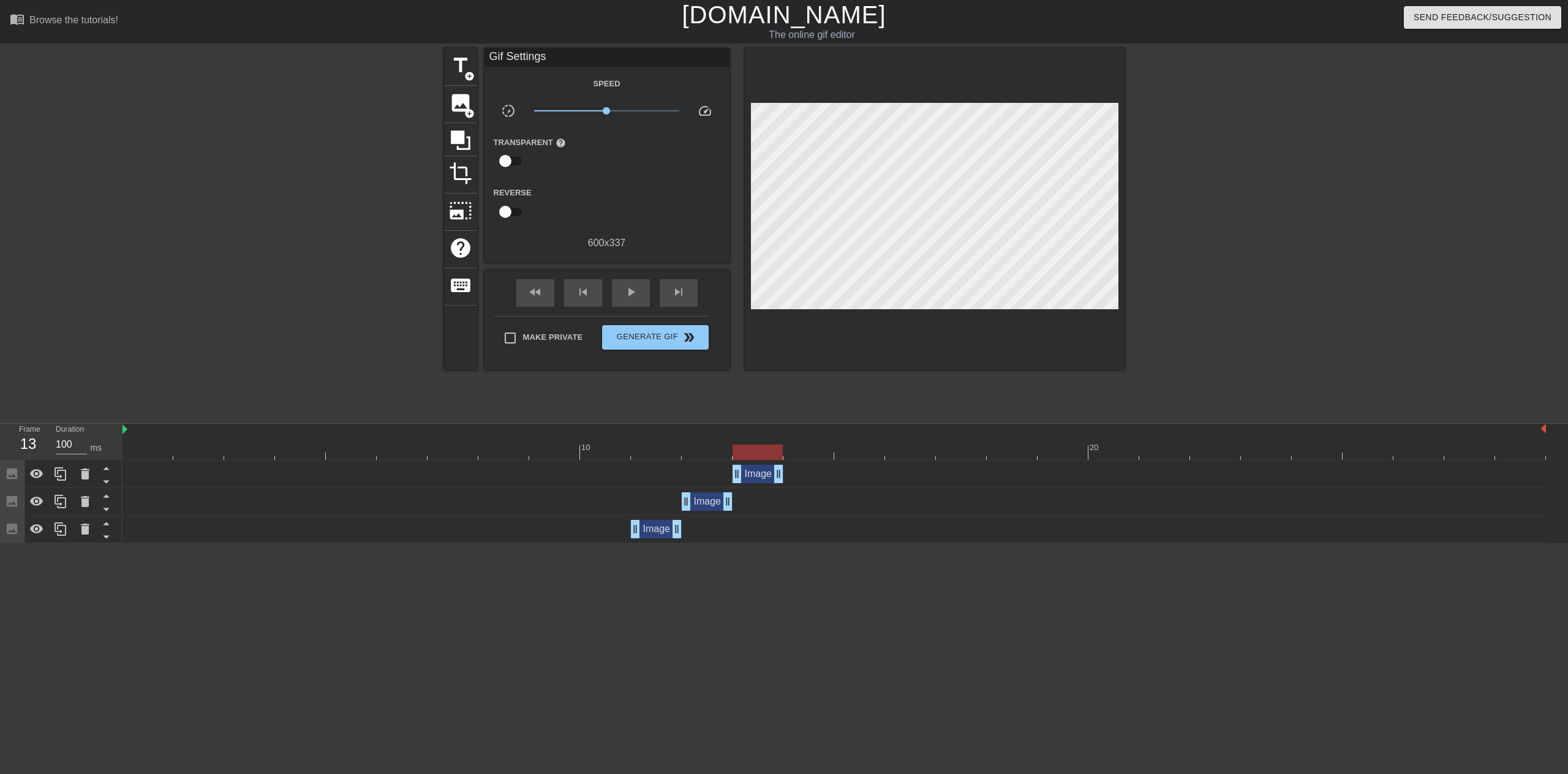
click at [730, 400] on div "title add_circle image add_circle crop photo_size_select_large help keyboard Gi…" at bounding box center [784, 232] width 680 height 367
click at [66, 484] on div at bounding box center [60, 474] width 24 height 27
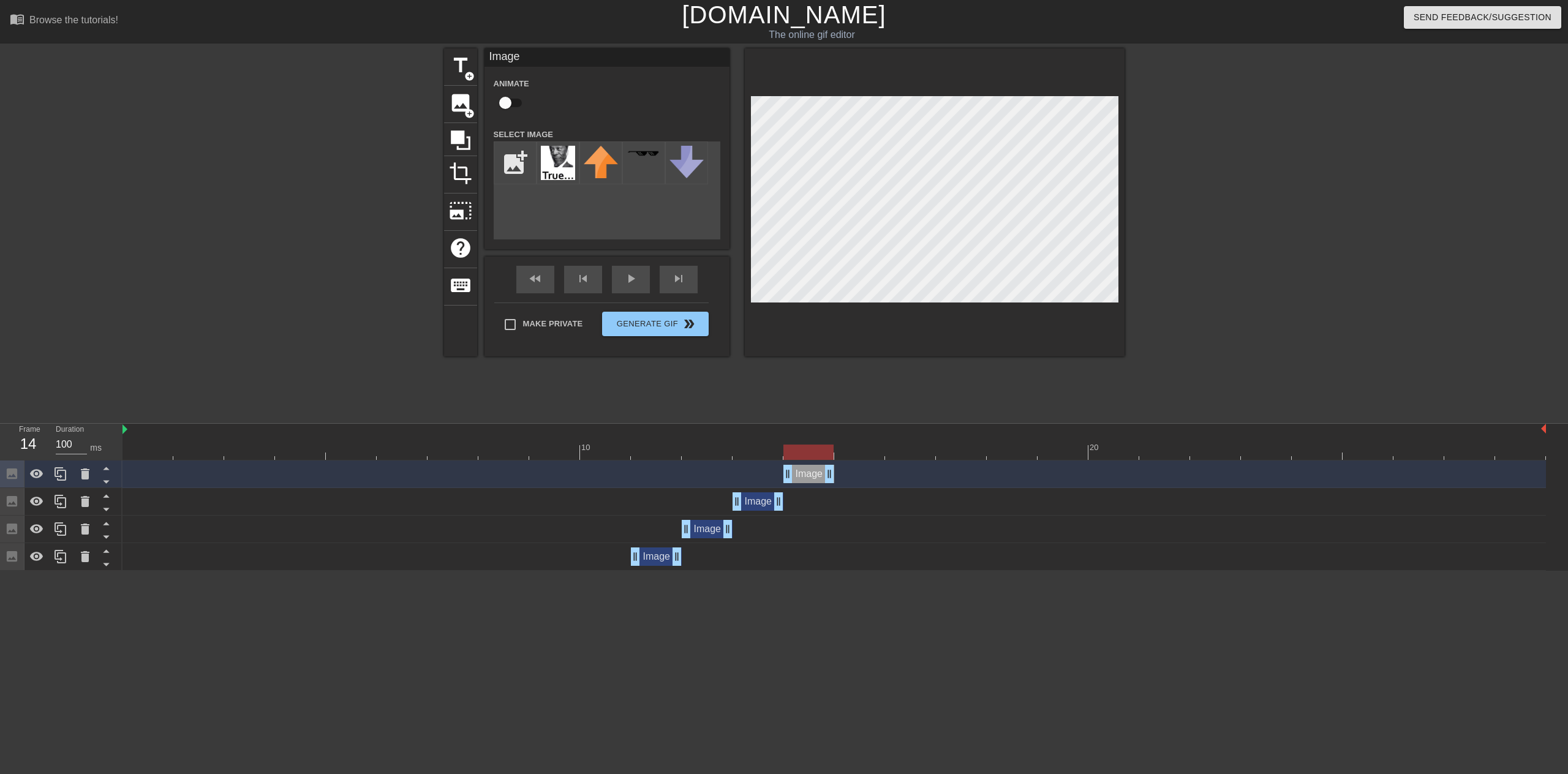
drag, startPoint x: 760, startPoint y: 473, endPoint x: 794, endPoint y: 473, distance: 34.0
click at [794, 473] on div "Image drag_handle drag_handle" at bounding box center [808, 474] width 51 height 18
click at [858, 382] on div "title add_circle image add_circle crop photo_size_select_large help keyboard Im…" at bounding box center [784, 232] width 680 height 367
click at [827, 396] on div "title add_circle image add_circle crop photo_size_select_large help keyboard Im…" at bounding box center [784, 232] width 680 height 367
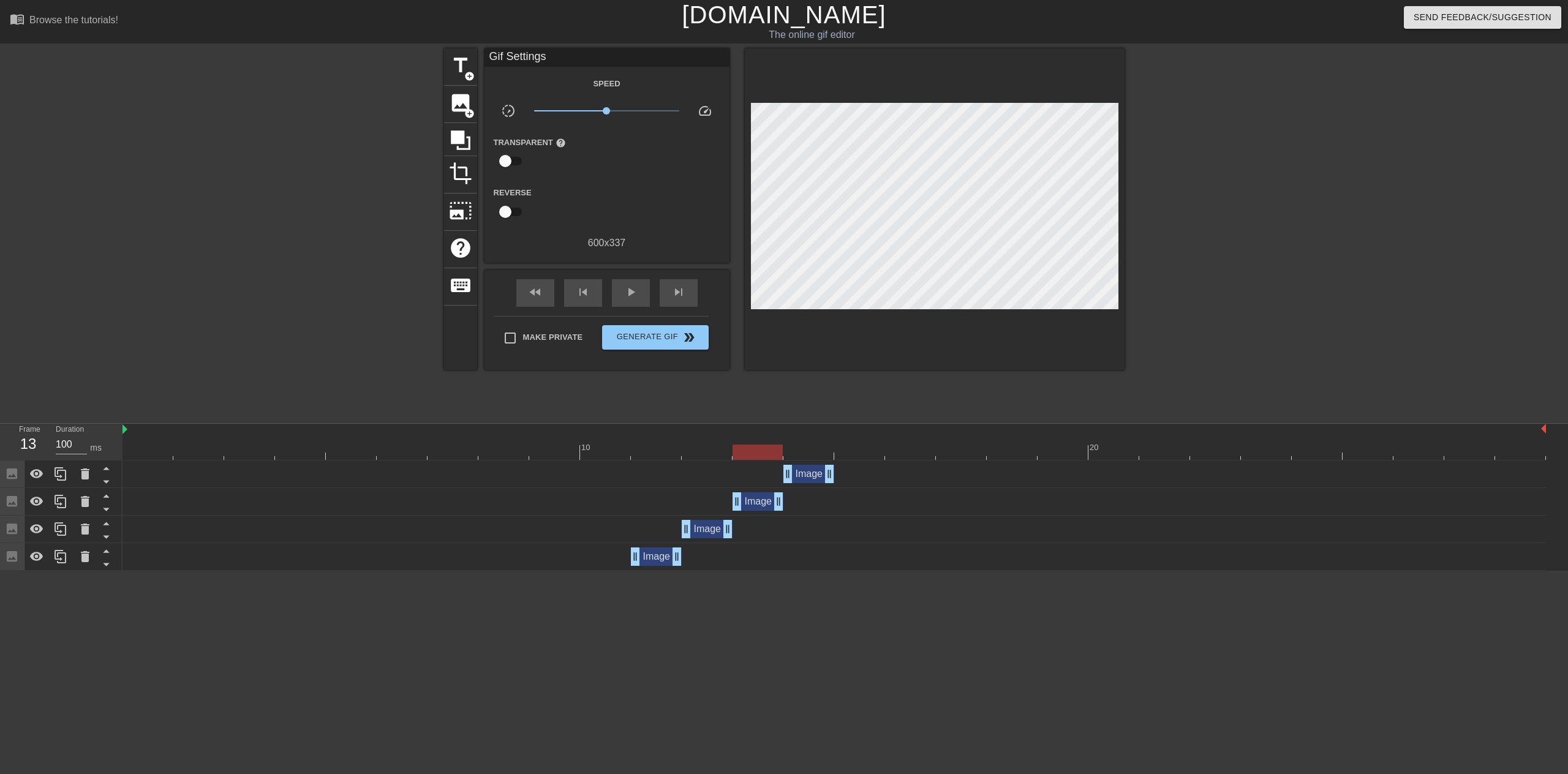
click at [762, 444] on div at bounding box center [758, 443] width 51 height 16
click at [809, 443] on div at bounding box center [808, 443] width 51 height 16
click at [858, 453] on div at bounding box center [834, 452] width 1423 height 16
click at [61, 484] on div at bounding box center [60, 474] width 24 height 27
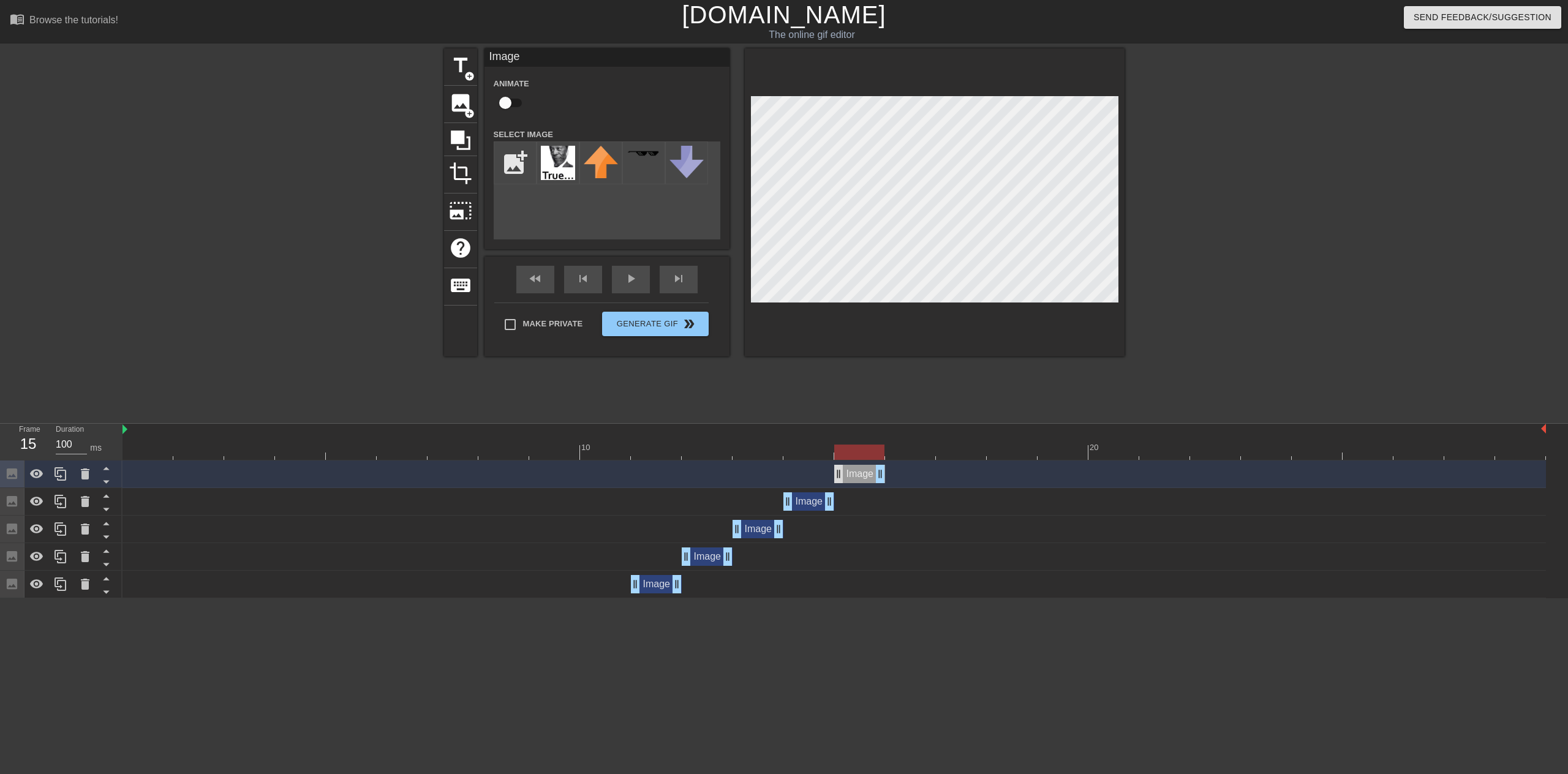
drag, startPoint x: 803, startPoint y: 471, endPoint x: 840, endPoint y: 471, distance: 37.0
click at [840, 471] on div "Image drag_handle drag_handle" at bounding box center [859, 474] width 51 height 18
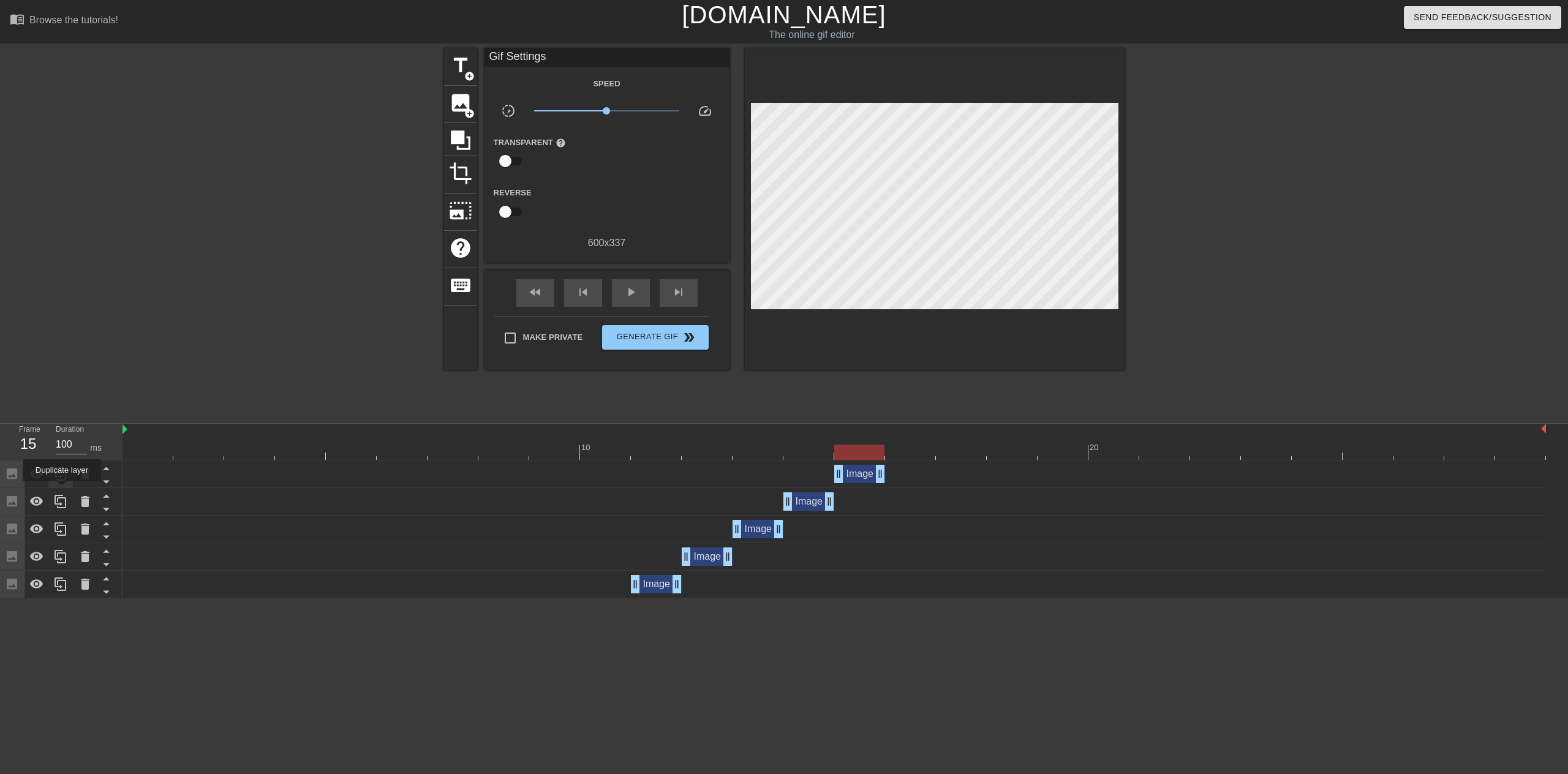
click at [61, 485] on div at bounding box center [60, 474] width 24 height 27
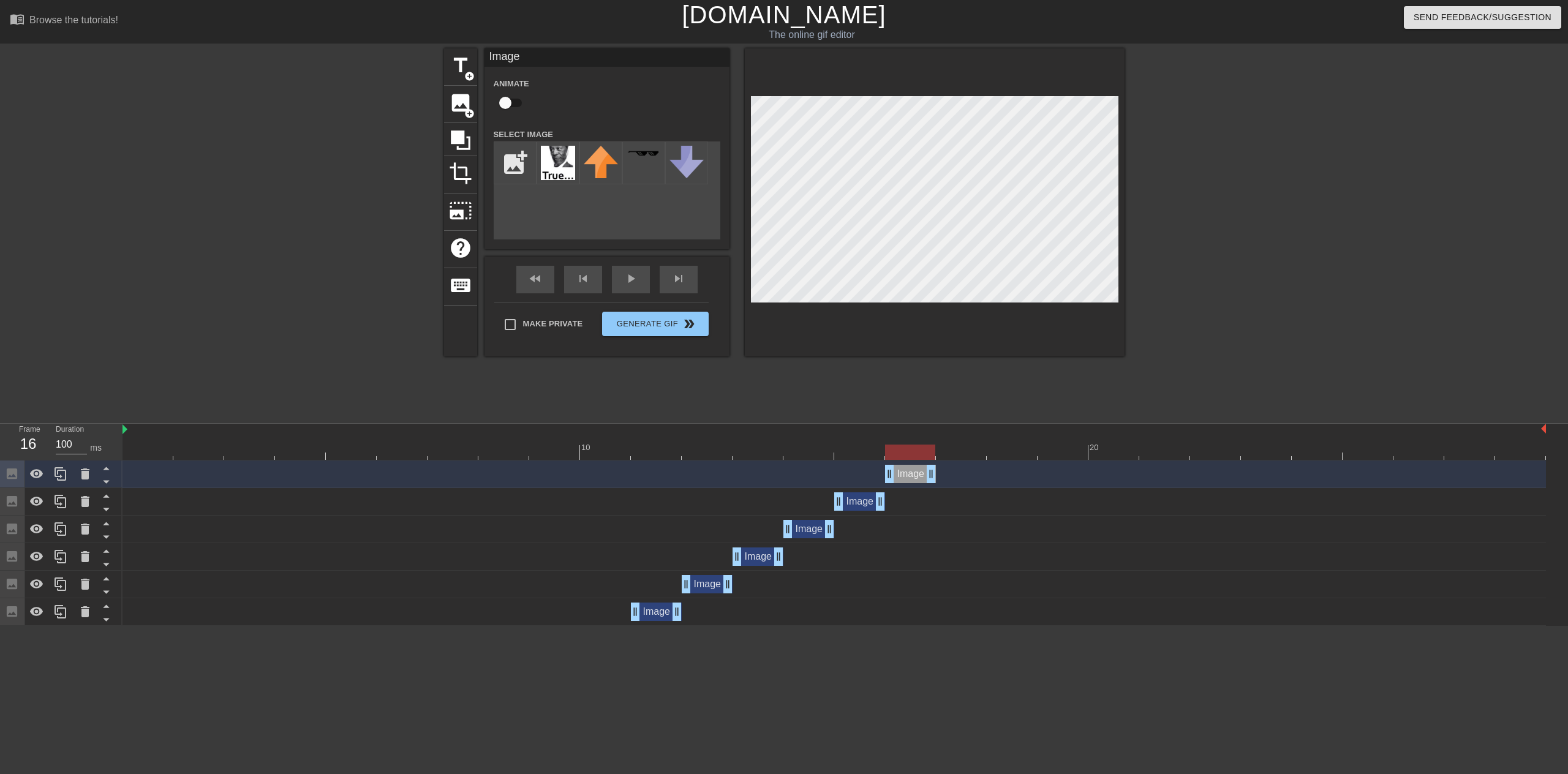
drag, startPoint x: 865, startPoint y: 473, endPoint x: 909, endPoint y: 474, distance: 44.0
click at [909, 474] on div "Image drag_handle drag_handle" at bounding box center [910, 474] width 51 height 18
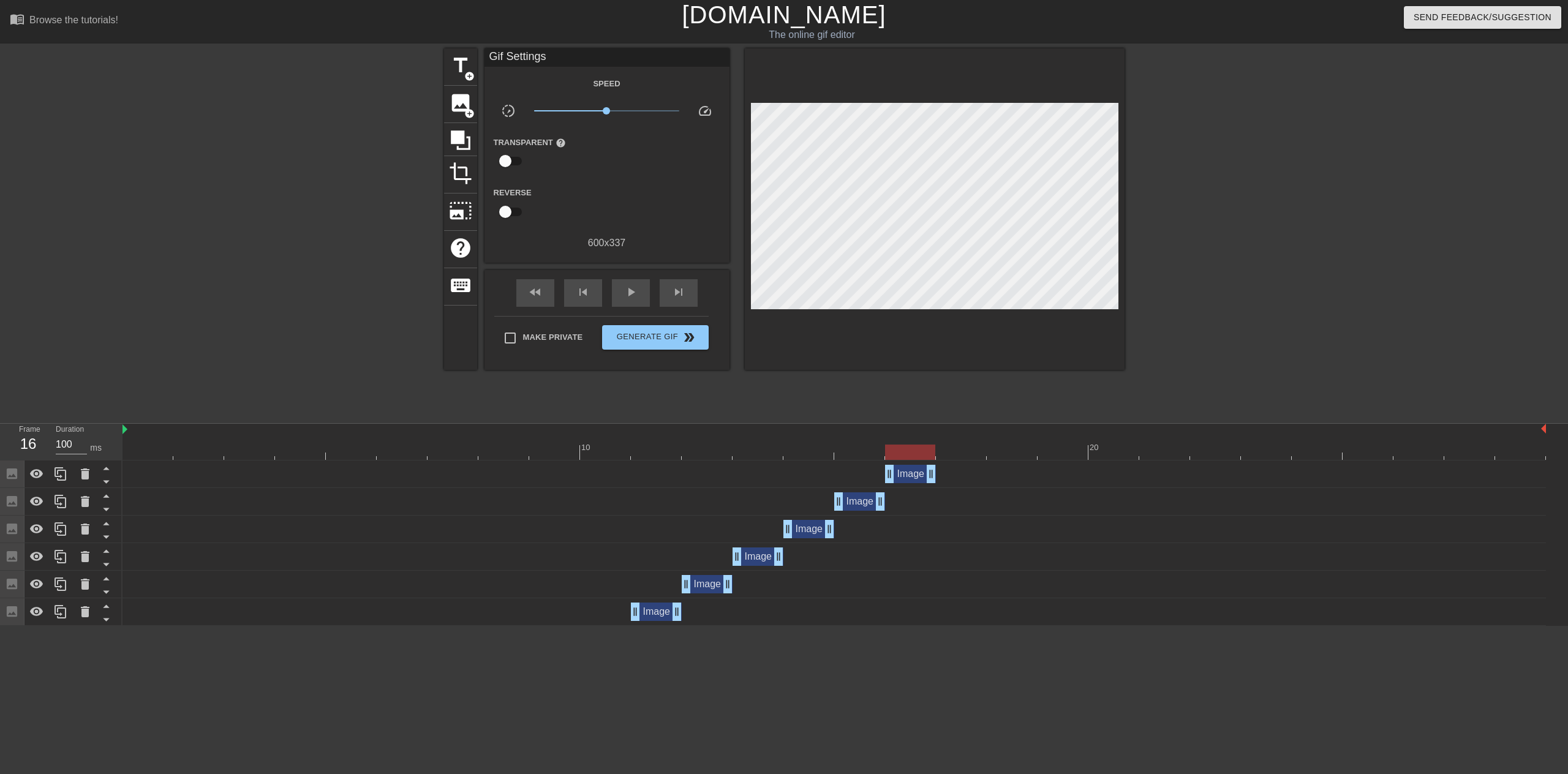
click at [859, 449] on div at bounding box center [834, 452] width 1423 height 16
click at [918, 445] on div at bounding box center [834, 452] width 1423 height 16
click at [965, 456] on div at bounding box center [834, 452] width 1423 height 16
click at [64, 478] on icon at bounding box center [61, 474] width 15 height 15
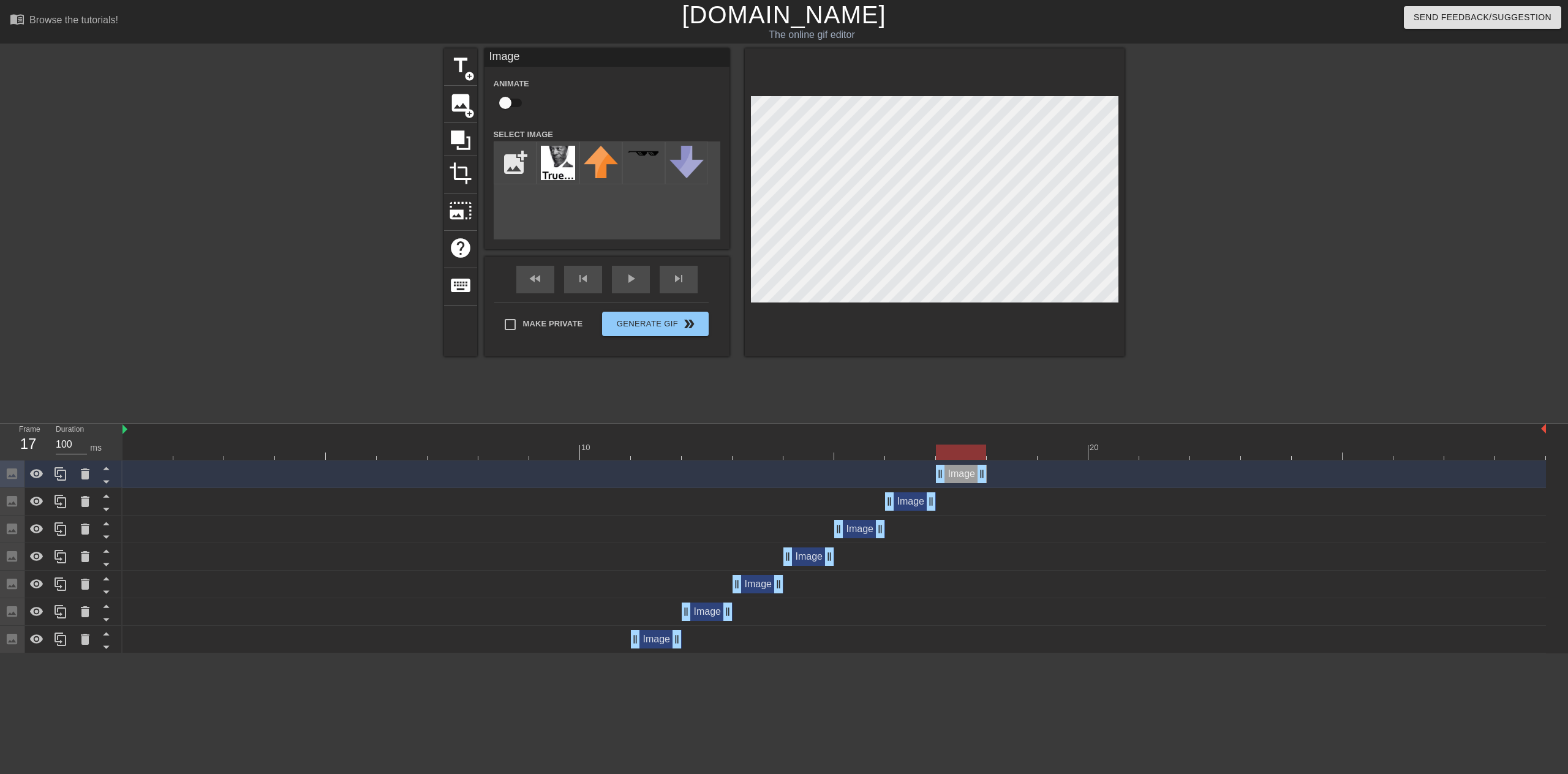
drag, startPoint x: 899, startPoint y: 476, endPoint x: 947, endPoint y: 475, distance: 48.0
click at [947, 475] on div "Image drag_handle drag_handle" at bounding box center [961, 474] width 51 height 18
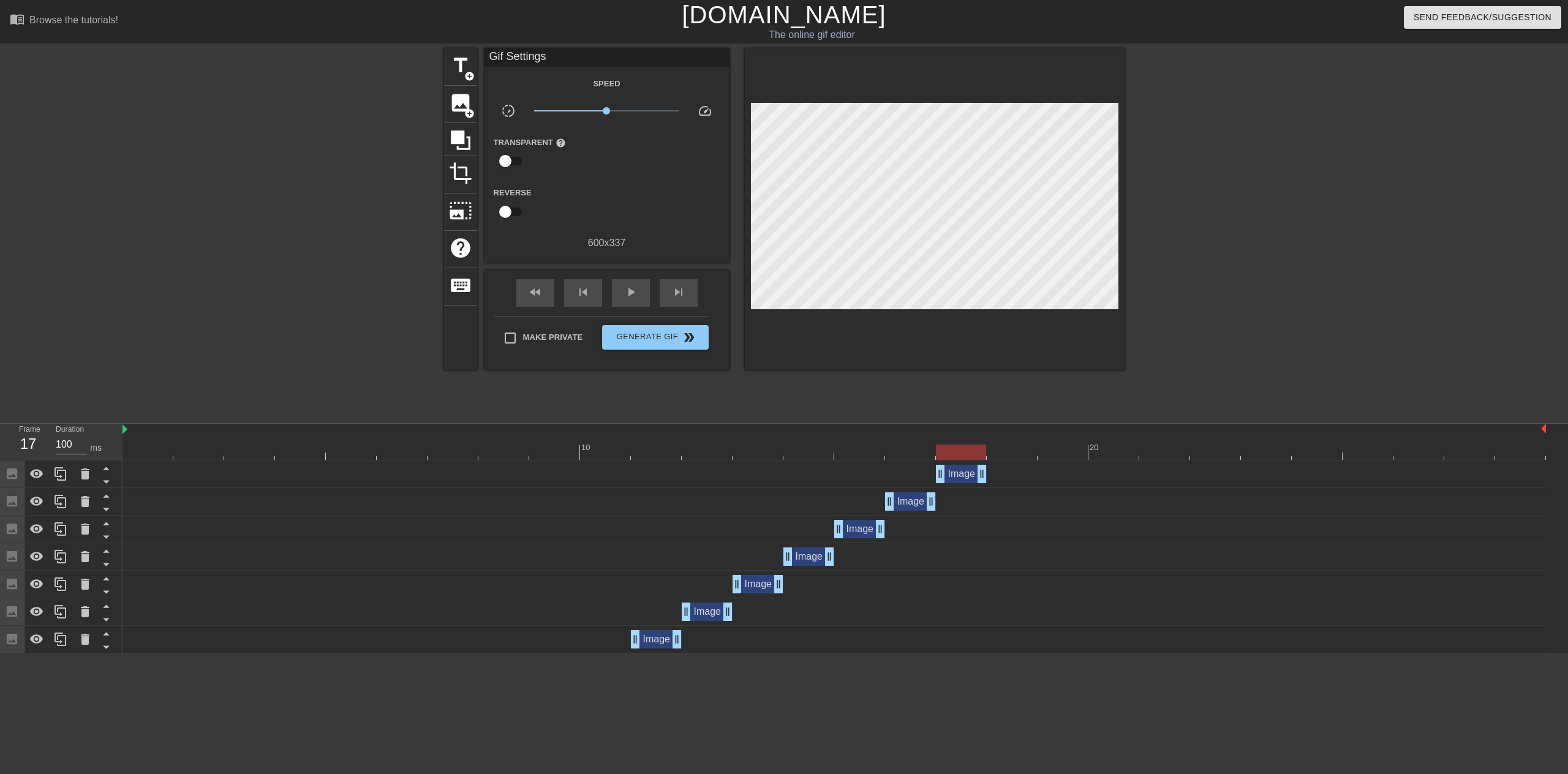
drag, startPoint x: 960, startPoint y: 474, endPoint x: 966, endPoint y: 465, distance: 10.8
click at [960, 474] on div "Image drag_handle drag_handle" at bounding box center [961, 474] width 51 height 18
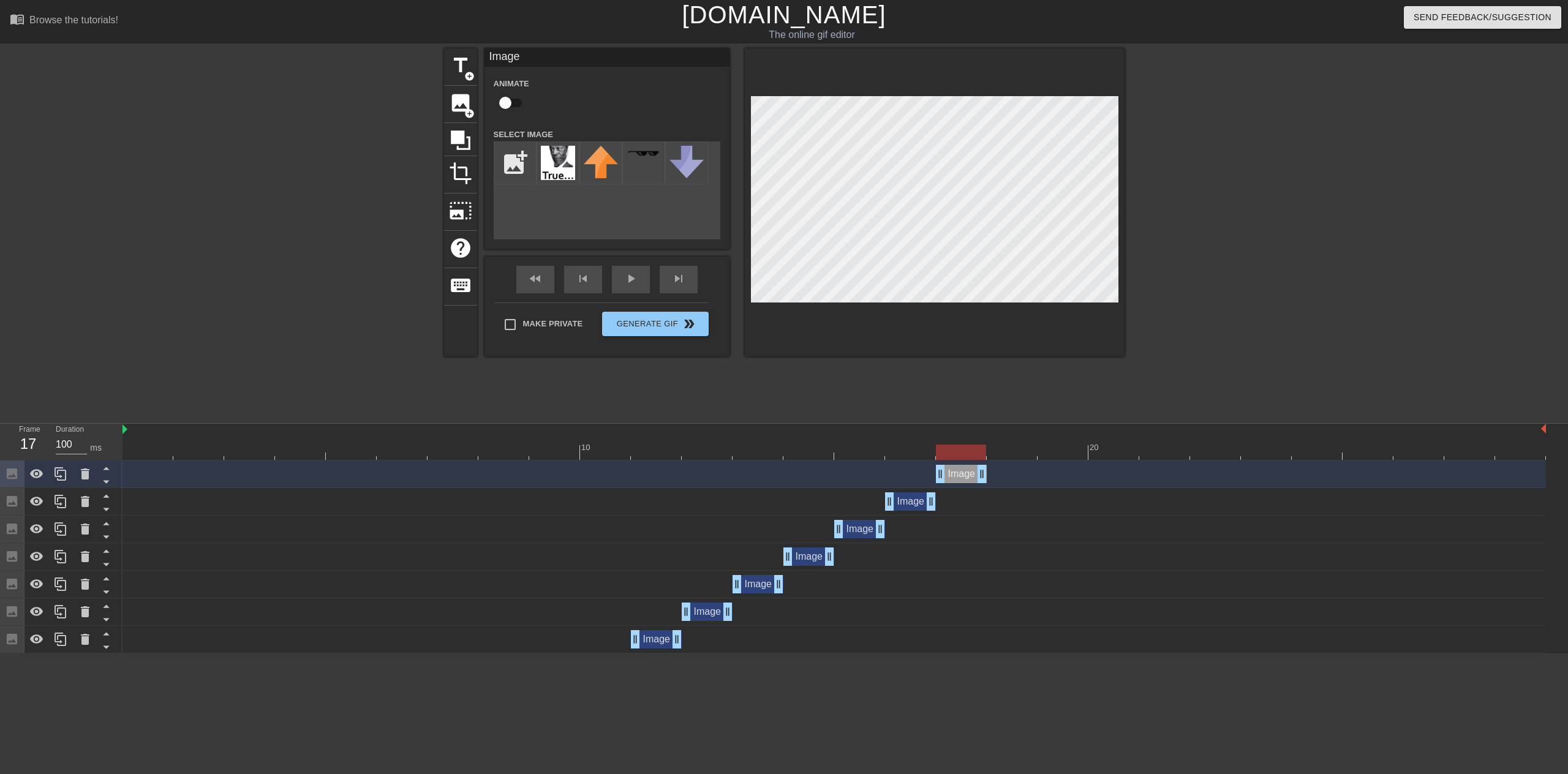
click at [995, 460] on div at bounding box center [834, 452] width 1423 height 16
click at [966, 461] on div "Image drag_handle drag_handle" at bounding box center [834, 474] width 1423 height 28
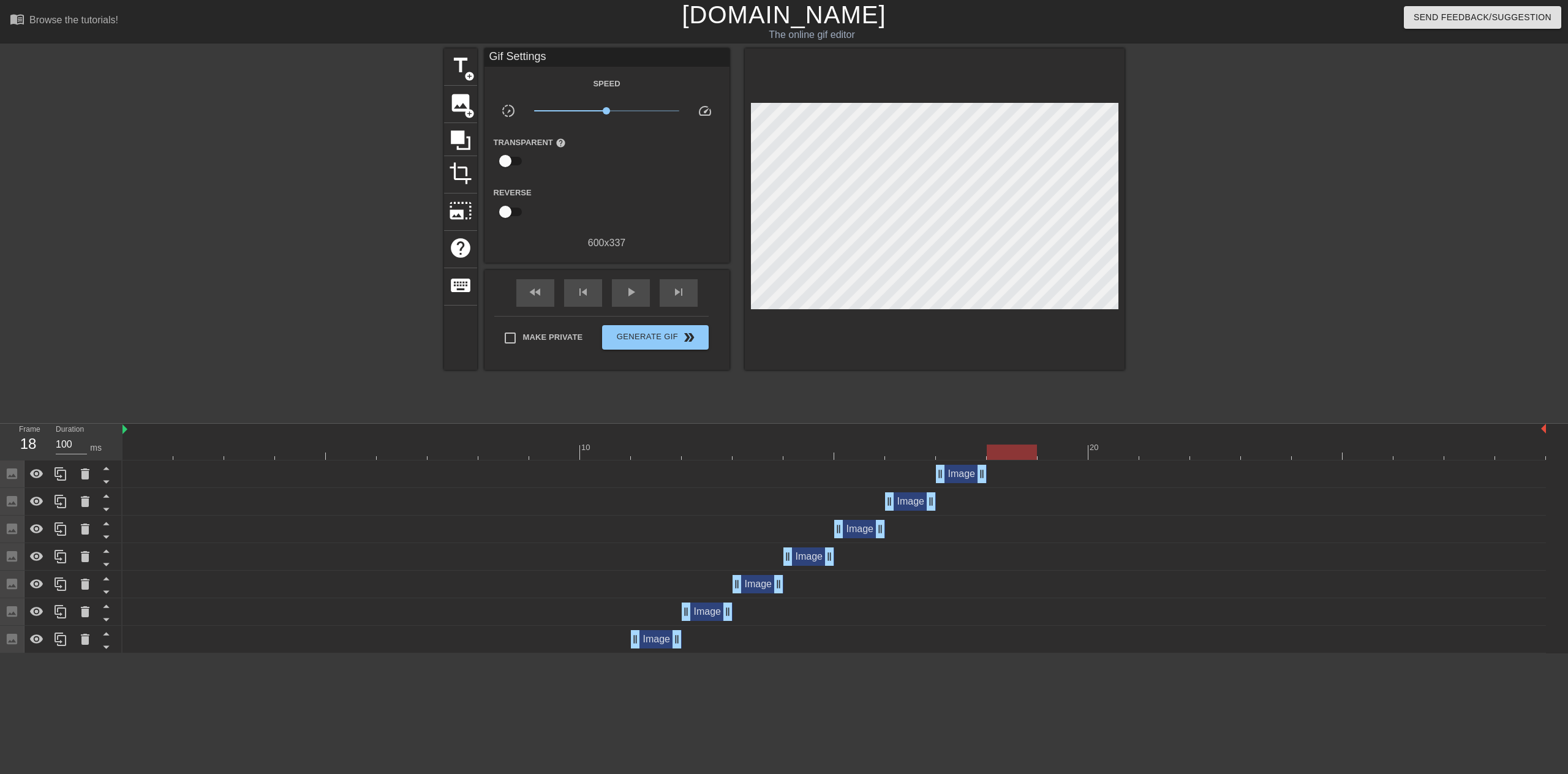
click at [952, 450] on div at bounding box center [834, 452] width 1423 height 16
drag, startPoint x: 985, startPoint y: 476, endPoint x: 1021, endPoint y: 474, distance: 36.1
click at [1037, 476] on div "Image drag_handle drag_handle" at bounding box center [834, 474] width 1423 height 18
click at [1067, 443] on div at bounding box center [1062, 443] width 51 height 16
click at [1010, 443] on div at bounding box center [1012, 443] width 51 height 16
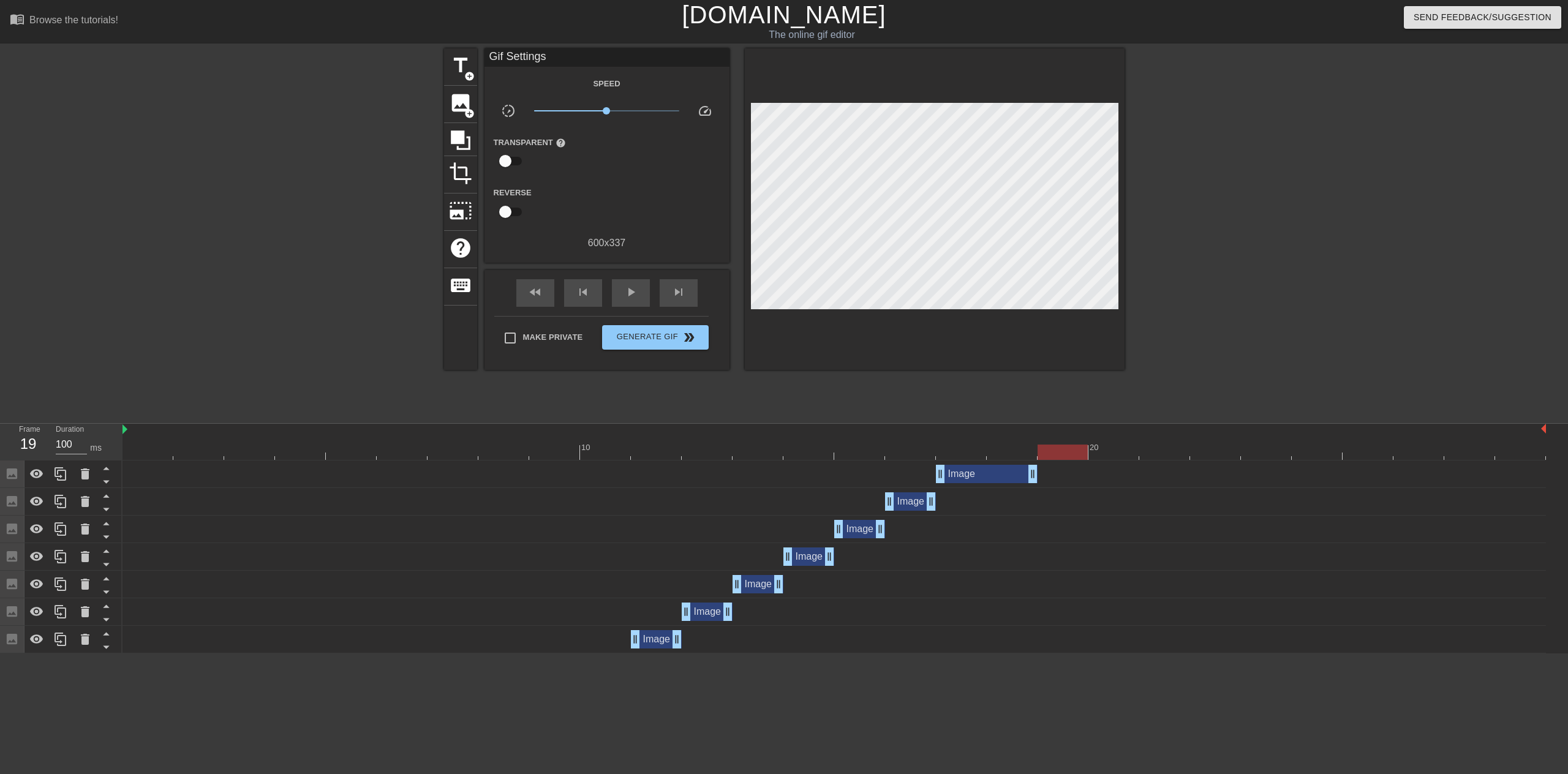
click at [1046, 451] on div at bounding box center [834, 452] width 1423 height 16
click at [1115, 447] on div at bounding box center [834, 452] width 1423 height 16
drag, startPoint x: 1168, startPoint y: 462, endPoint x: 1174, endPoint y: 455, distance: 9.2
click at [1169, 460] on div "10 20 Image drag_handle drag_handle Image drag_handle drag_handle Image drag_ha…" at bounding box center [845, 538] width 1445 height 230
click at [1178, 452] on div at bounding box center [834, 452] width 1423 height 16
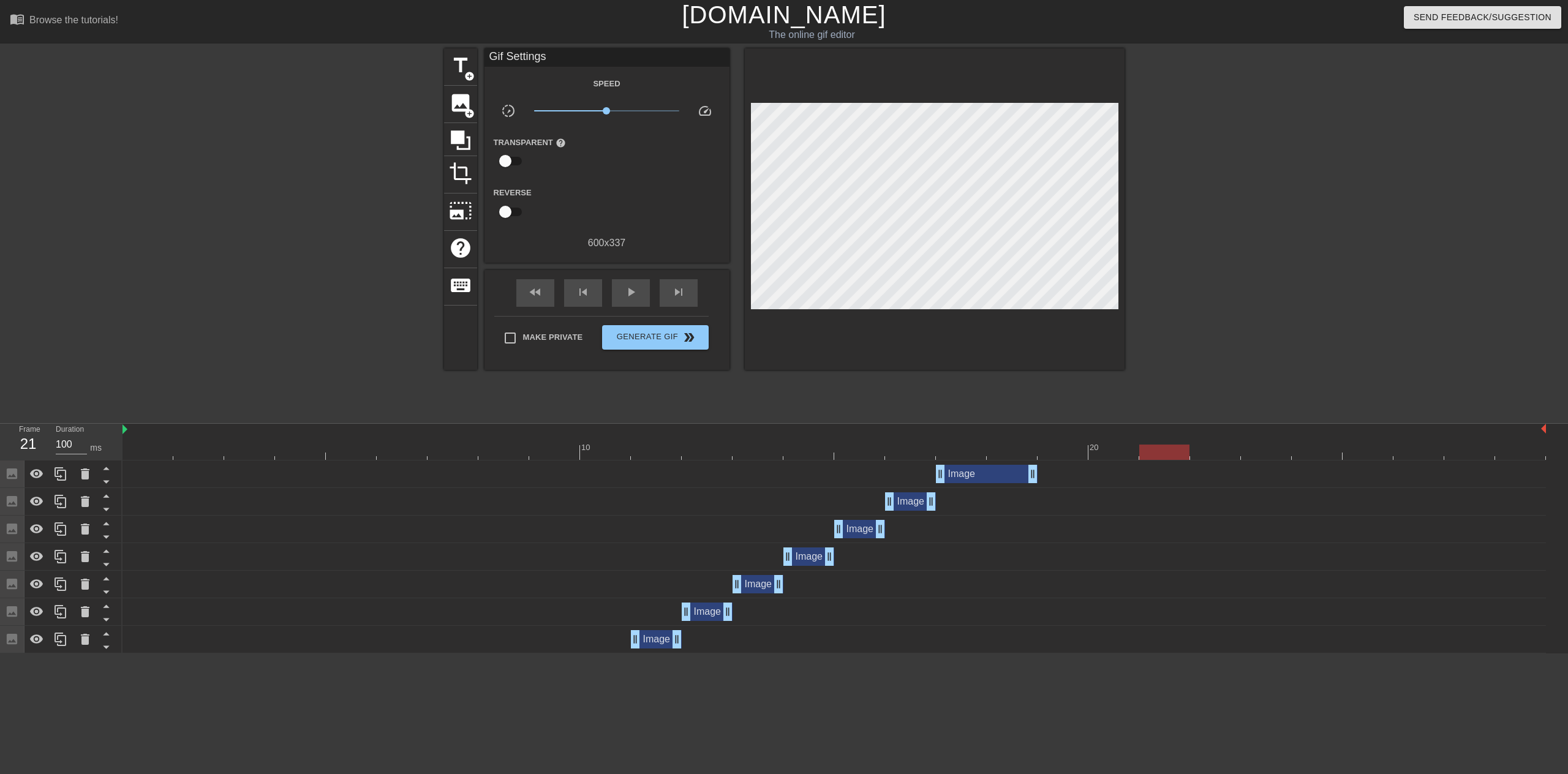
click at [1235, 451] on div at bounding box center [834, 452] width 1423 height 16
click at [1277, 448] on div at bounding box center [834, 452] width 1423 height 16
click at [1336, 449] on div at bounding box center [834, 452] width 1423 height 16
drag, startPoint x: 1389, startPoint y: 447, endPoint x: 1445, endPoint y: 448, distance: 56.0
click at [1390, 447] on div at bounding box center [834, 452] width 1423 height 16
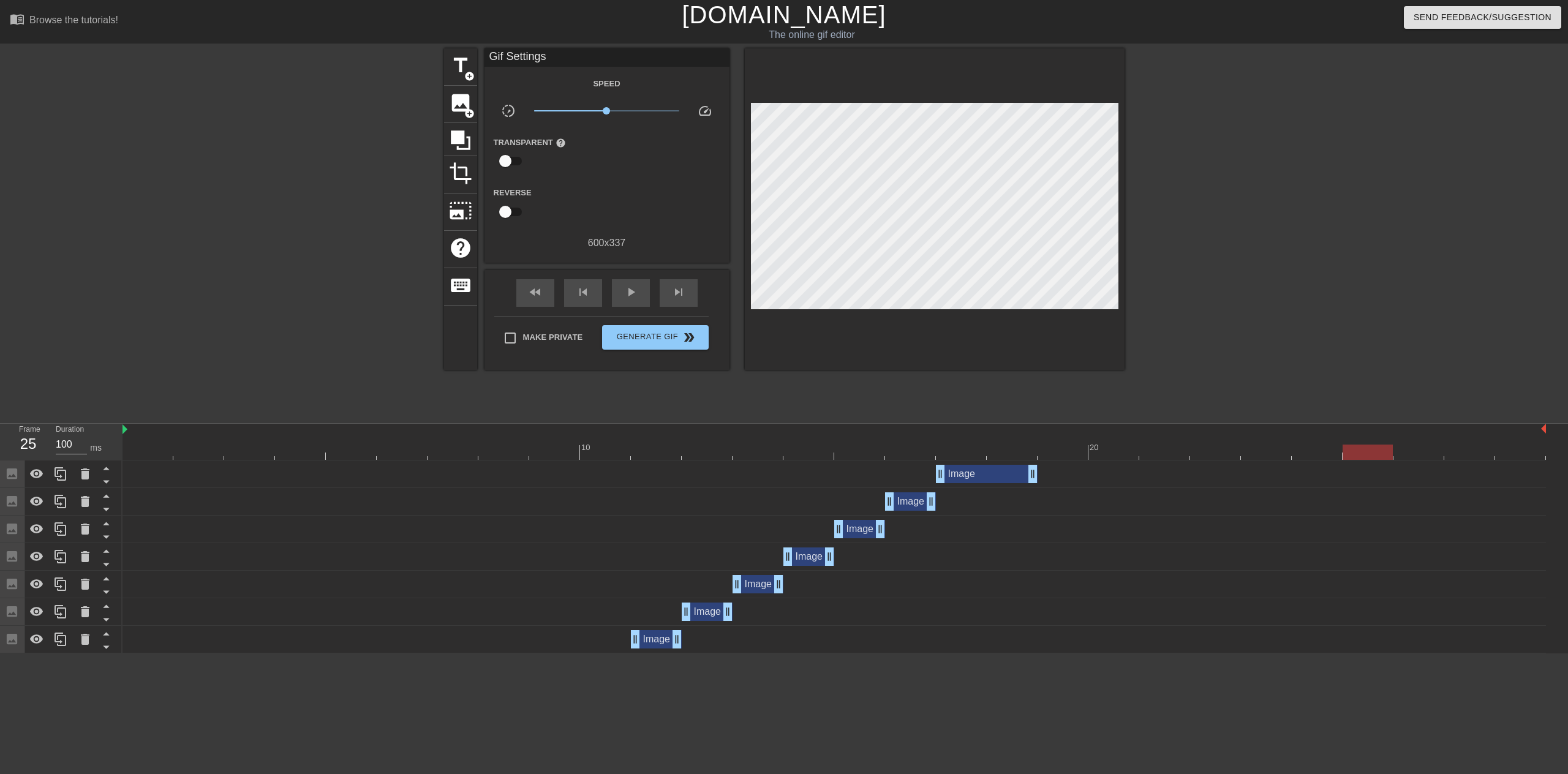
click at [1432, 442] on div at bounding box center [1418, 443] width 51 height 16
click at [1480, 441] on div at bounding box center [1469, 443] width 51 height 16
click at [1525, 450] on div at bounding box center [834, 452] width 1423 height 16
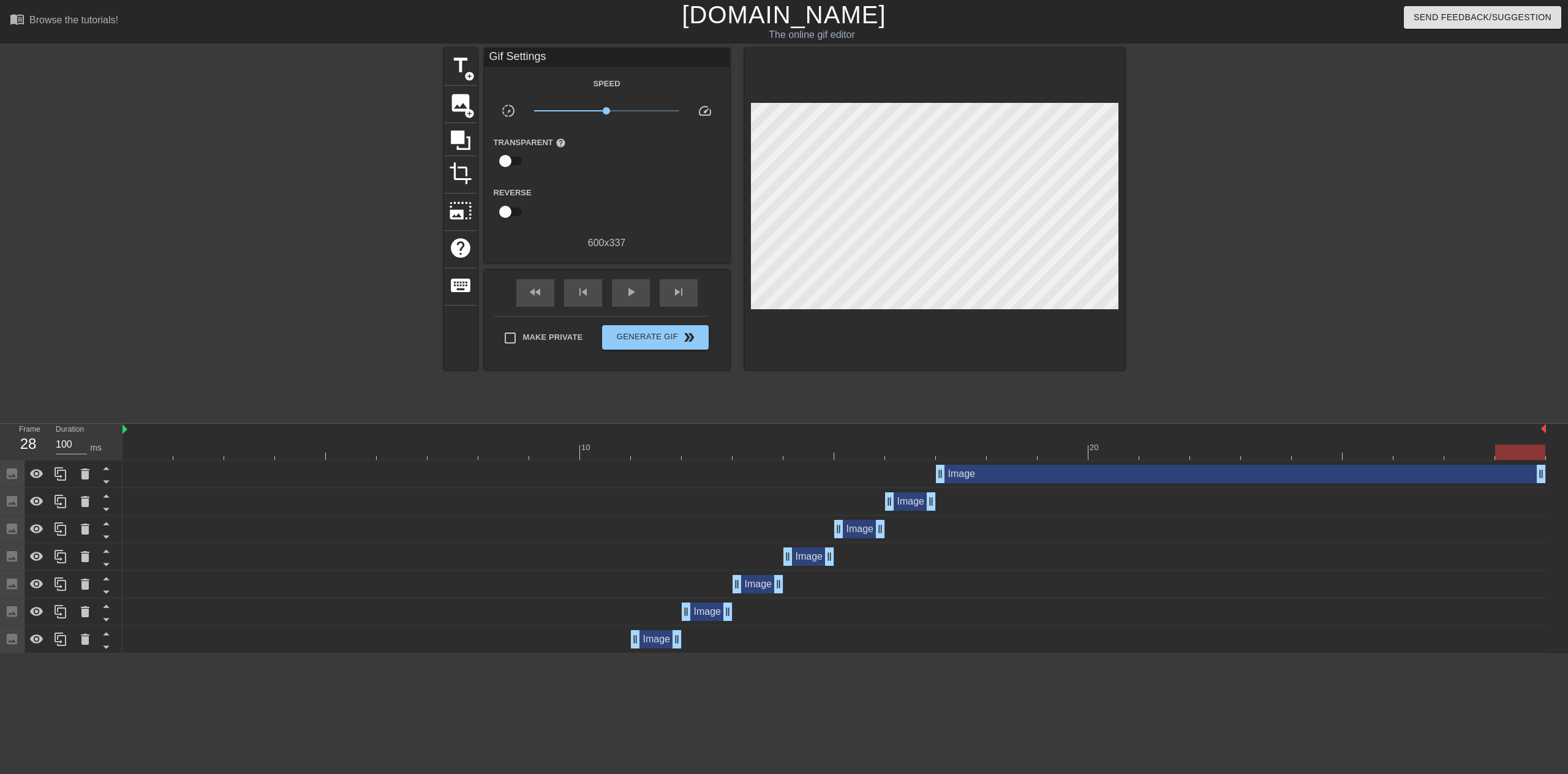
drag, startPoint x: 1036, startPoint y: 476, endPoint x: 1567, endPoint y: 485, distance: 531.1
click at [1567, 485] on div "Image drag_handle drag_handle Image drag_handle drag_handle Image drag_handle d…" at bounding box center [845, 557] width 1445 height 193
click at [623, 335] on span "Generate Gif double_arrow" at bounding box center [655, 338] width 96 height 15
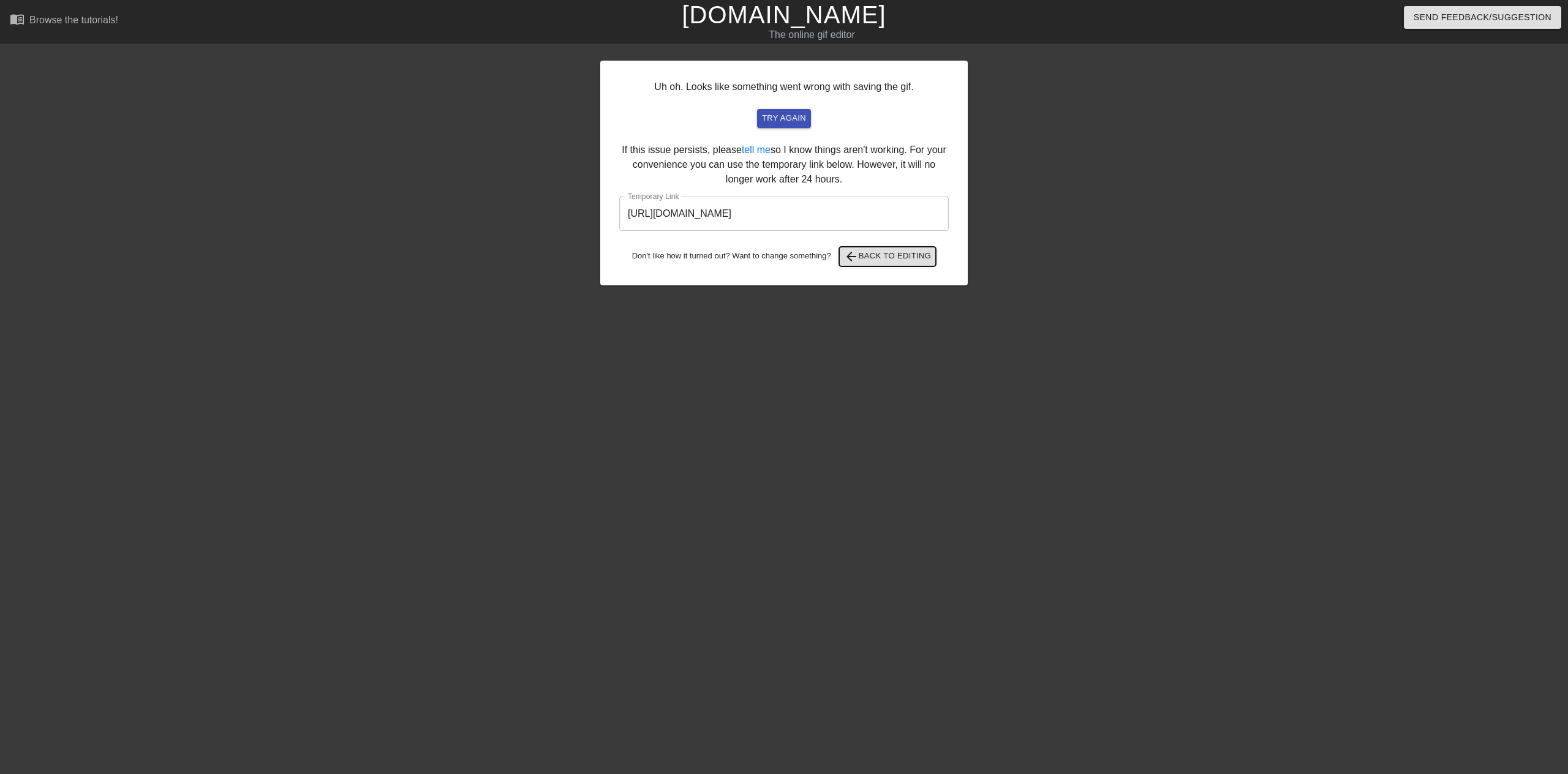
click at [859, 261] on span "arrow_back" at bounding box center [851, 257] width 15 height 15
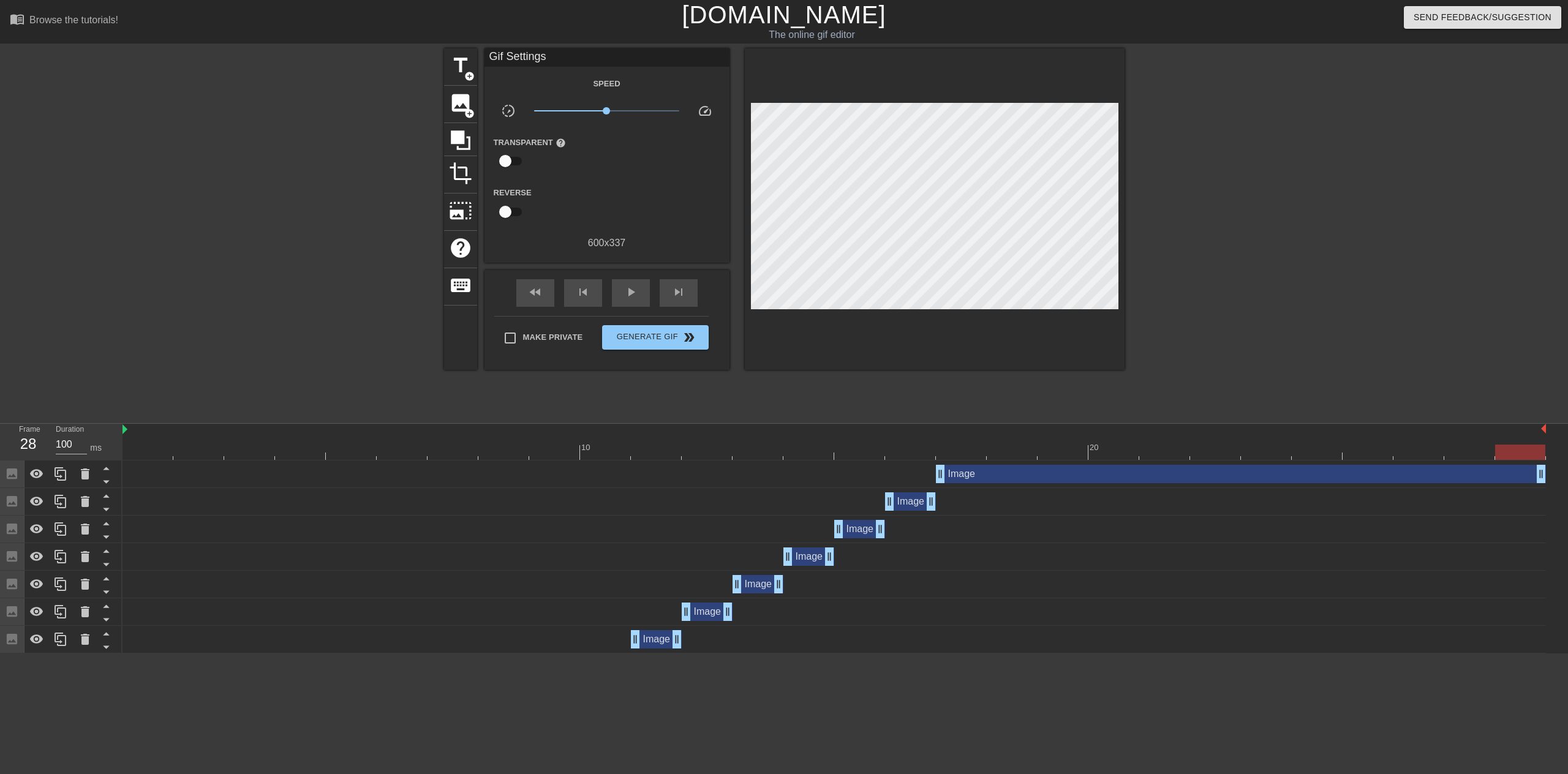
click at [919, 447] on div at bounding box center [834, 452] width 1423 height 16
click at [945, 441] on div at bounding box center [961, 443] width 51 height 16
click at [664, 331] on span "Generate Gif double_arrow" at bounding box center [655, 338] width 96 height 15
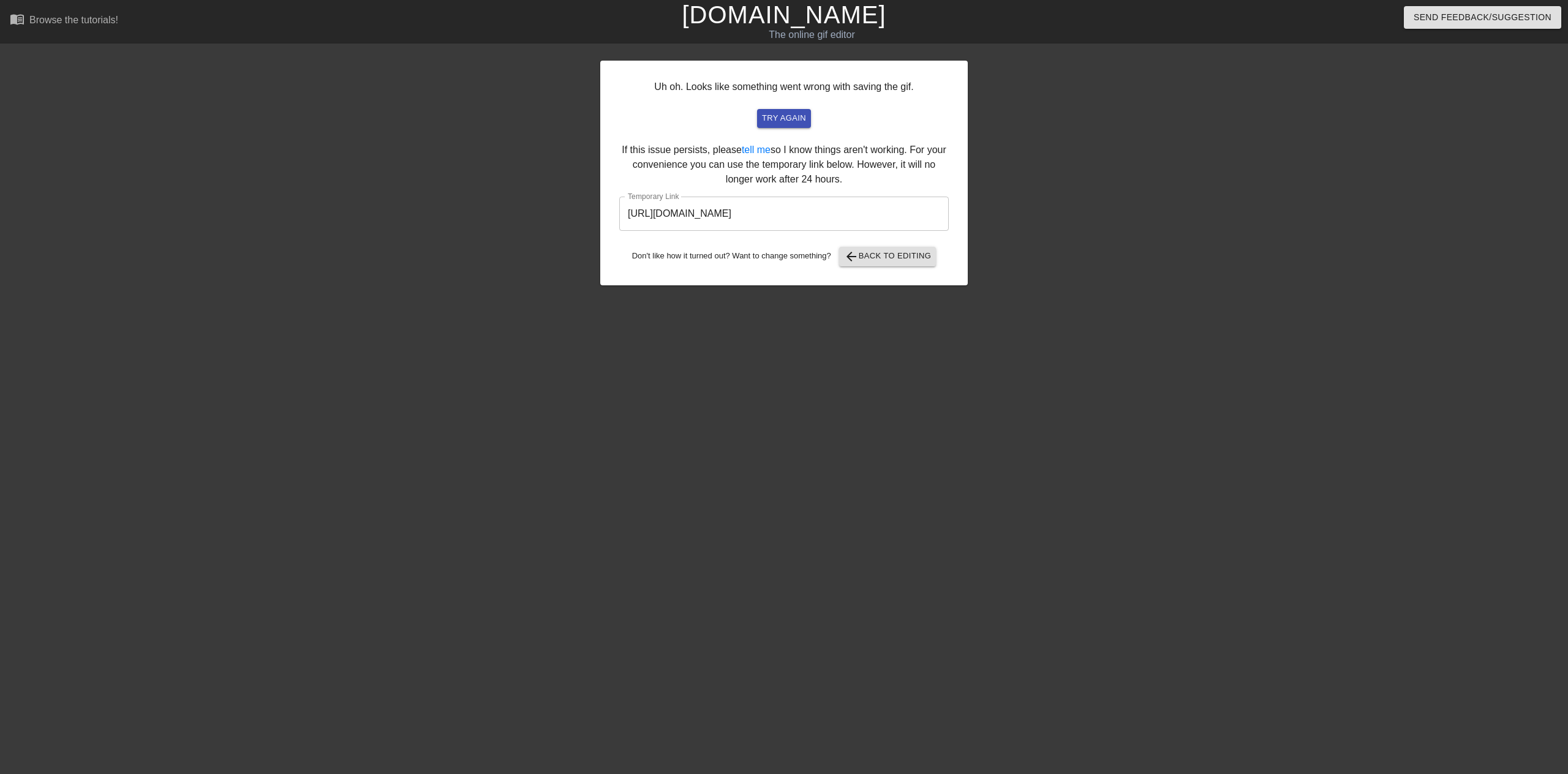
click at [785, 215] on input "[URL][DOMAIN_NAME]" at bounding box center [784, 213] width 329 height 35
